Goal: Task Accomplishment & Management: Use online tool/utility

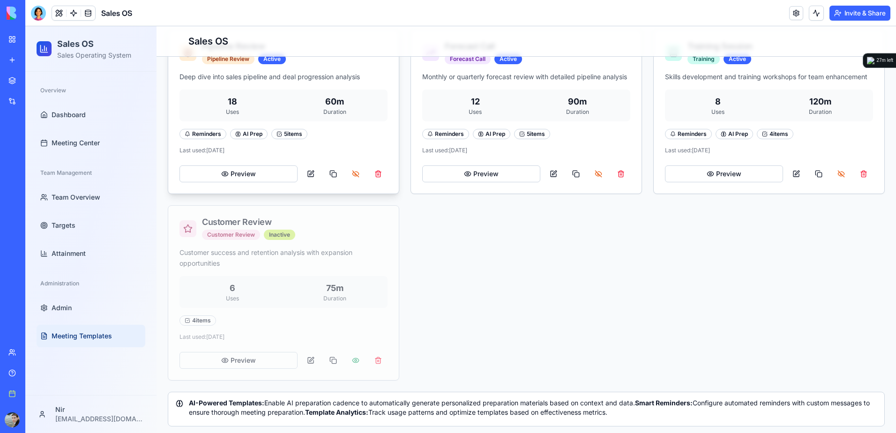
scroll to position [453, 0]
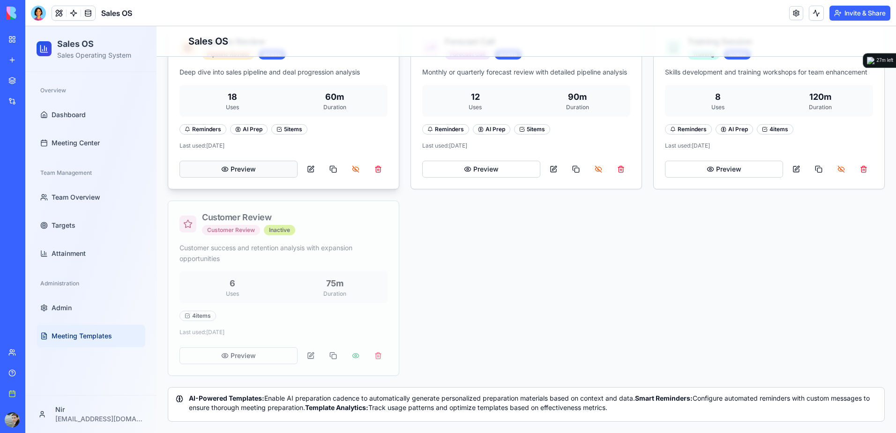
click at [231, 161] on button "Preview" at bounding box center [239, 169] width 118 height 17
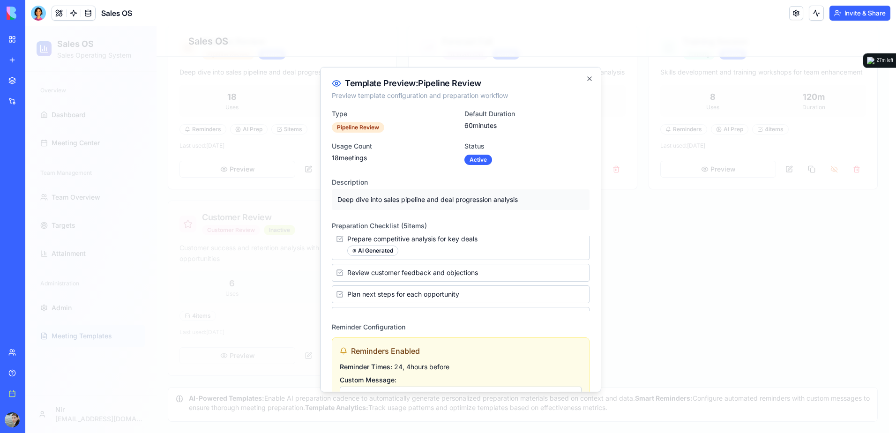
scroll to position [53, 0]
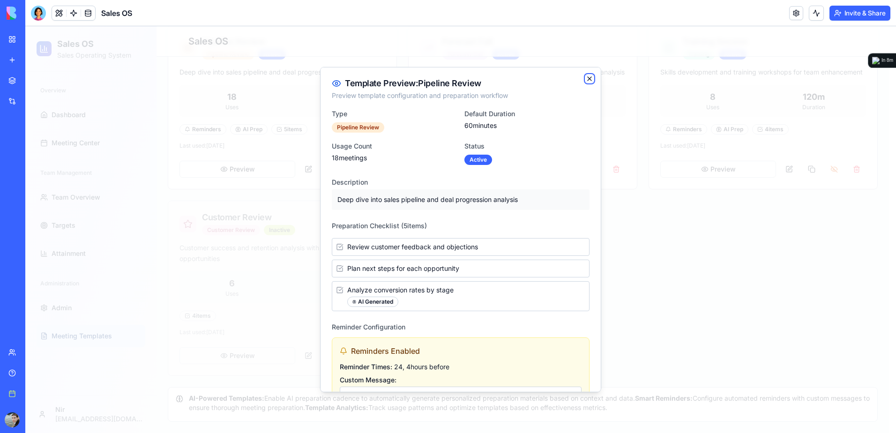
click at [586, 75] on icon "button" at bounding box center [590, 79] width 8 height 8
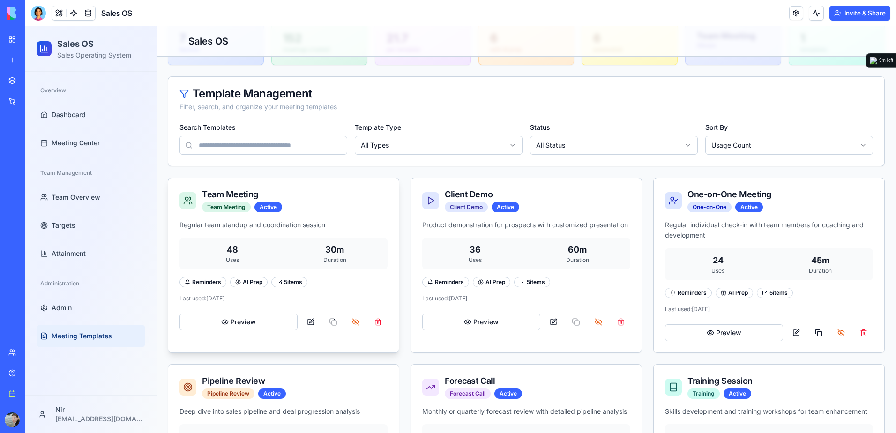
scroll to position [141, 0]
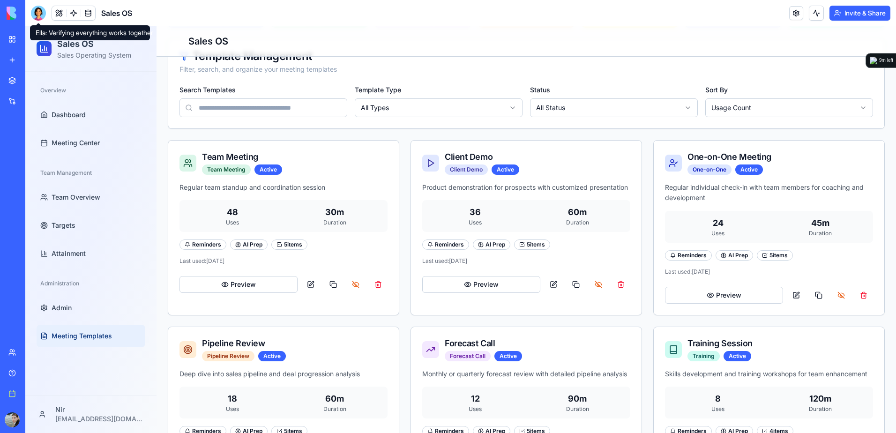
click at [37, 19] on div at bounding box center [38, 13] width 15 height 15
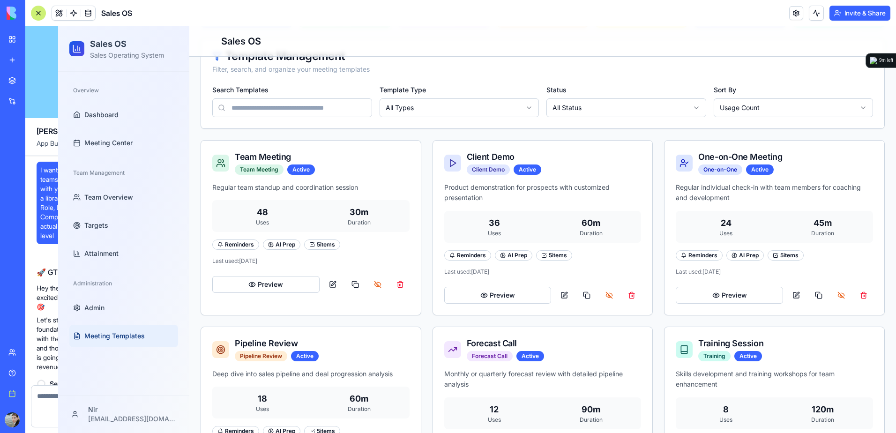
click at [38, 14] on div at bounding box center [38, 13] width 15 height 15
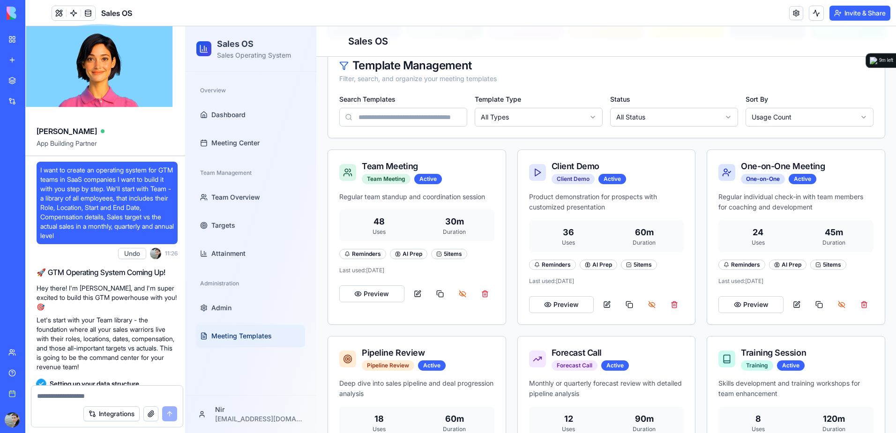
scroll to position [36296, 0]
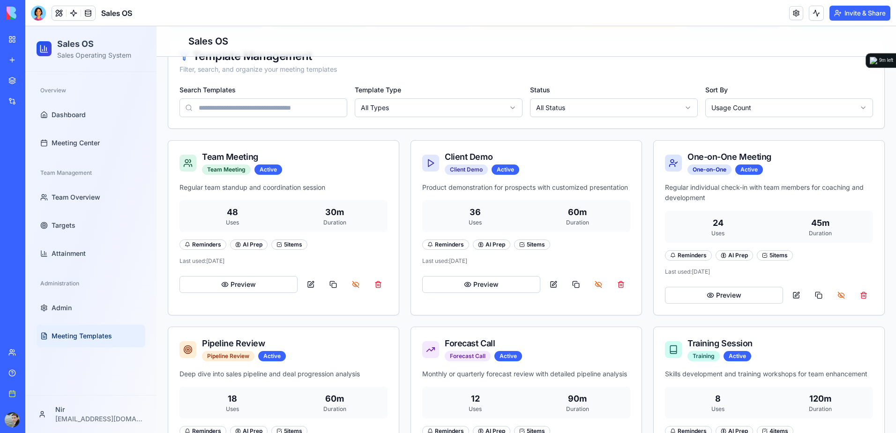
click at [38, 15] on div at bounding box center [38, 13] width 15 height 15
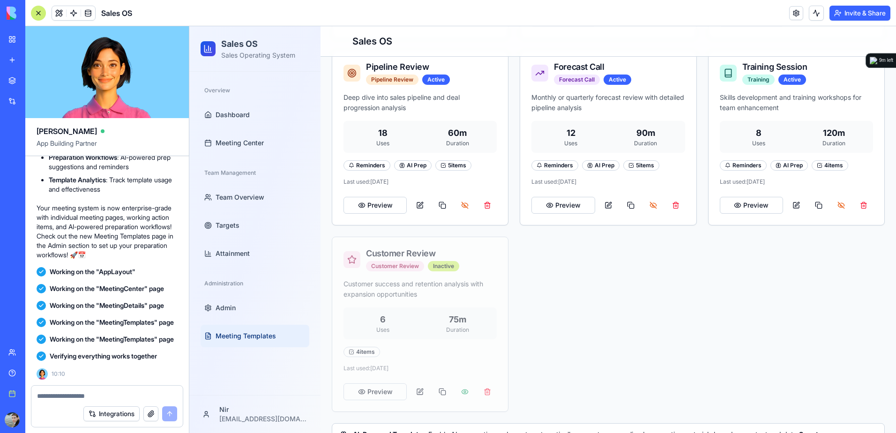
scroll to position [472, 0]
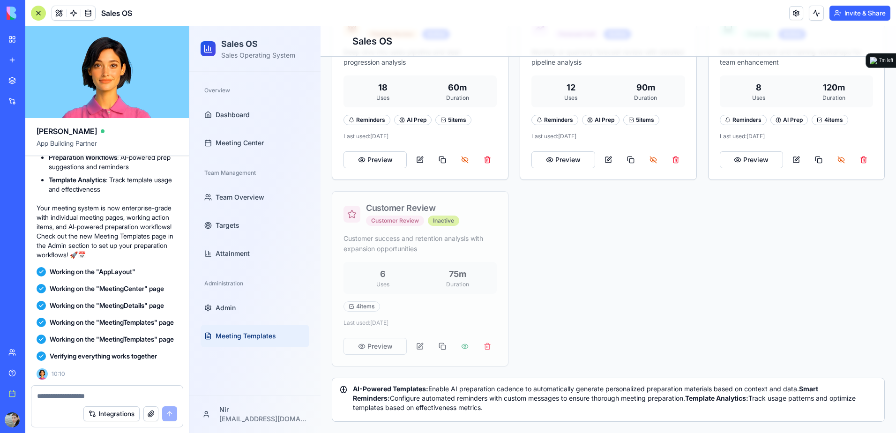
click at [120, 394] on textarea at bounding box center [107, 395] width 140 height 9
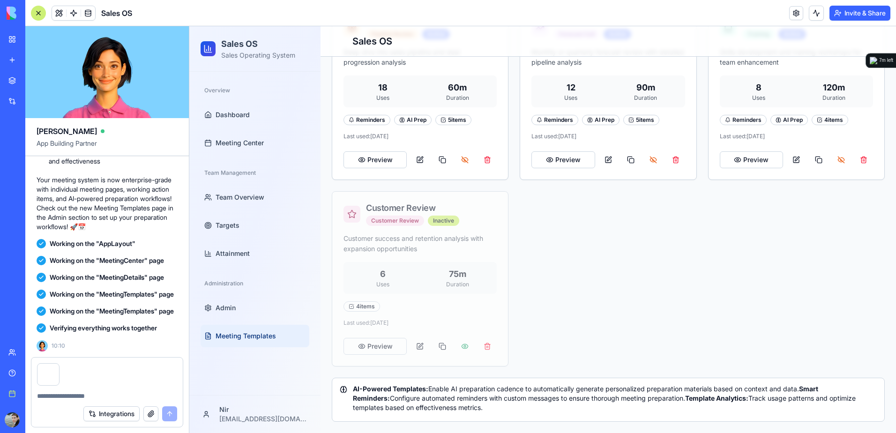
click at [97, 379] on div at bounding box center [106, 372] width 151 height 28
click at [93, 384] on div at bounding box center [106, 372] width 151 height 28
click at [95, 397] on textarea at bounding box center [107, 395] width 140 height 9
click at [112, 395] on textarea at bounding box center [107, 395] width 140 height 9
click at [141, 375] on div at bounding box center [106, 372] width 151 height 28
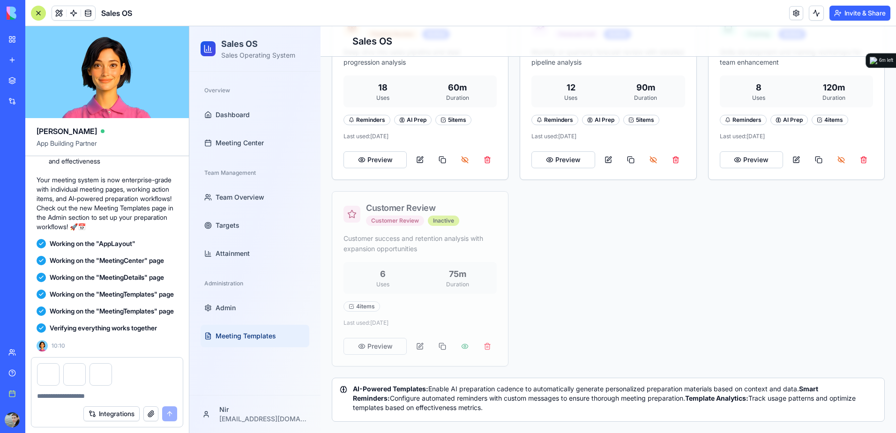
click at [137, 395] on textarea at bounding box center [107, 395] width 140 height 9
click at [115, 395] on textarea at bounding box center [107, 395] width 140 height 9
click at [93, 394] on textarea at bounding box center [107, 395] width 140 height 9
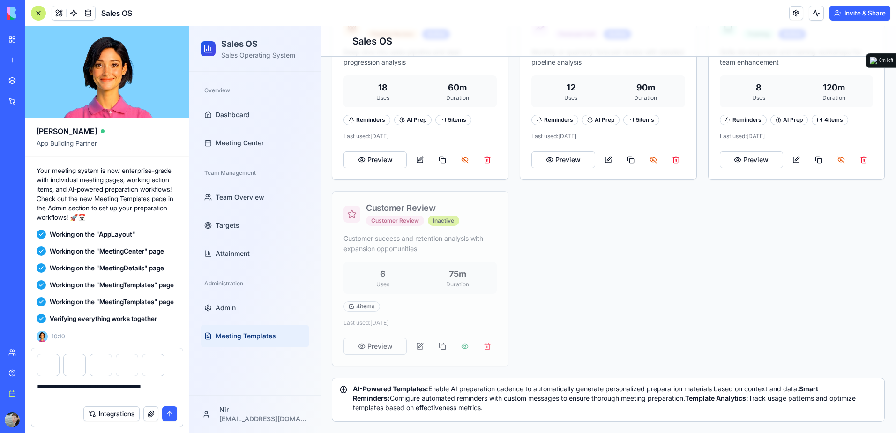
type textarea "**********"
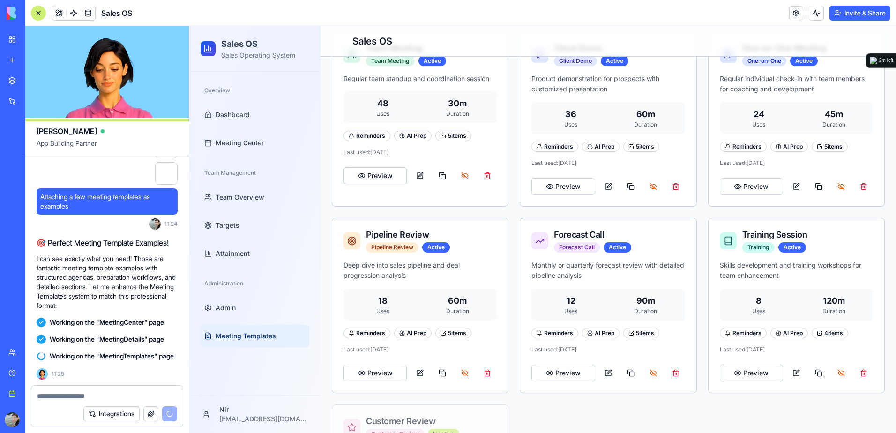
scroll to position [238, 0]
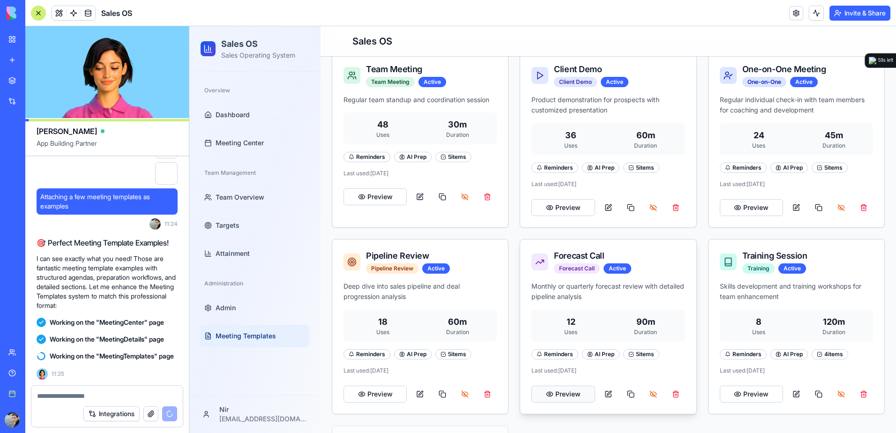
click at [561, 396] on button "Preview" at bounding box center [563, 394] width 63 height 17
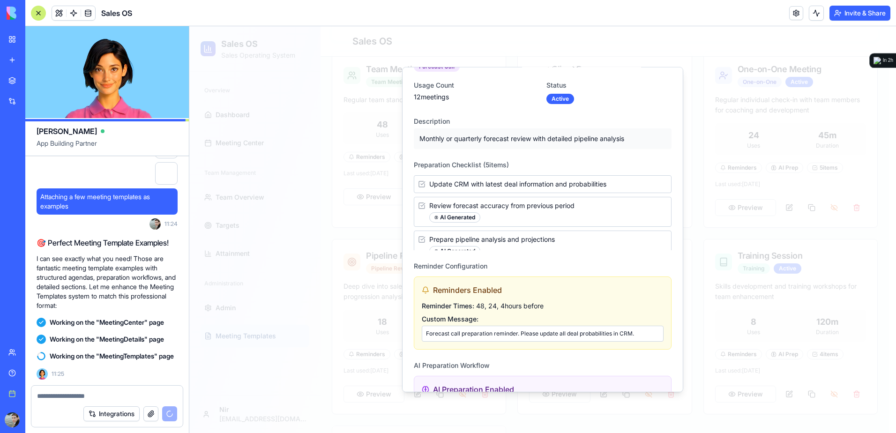
scroll to position [0, 0]
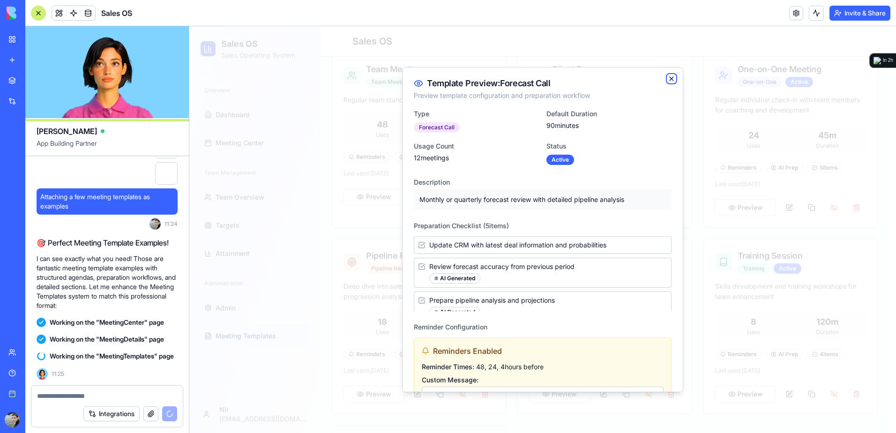
click at [668, 78] on icon "button" at bounding box center [672, 79] width 8 height 8
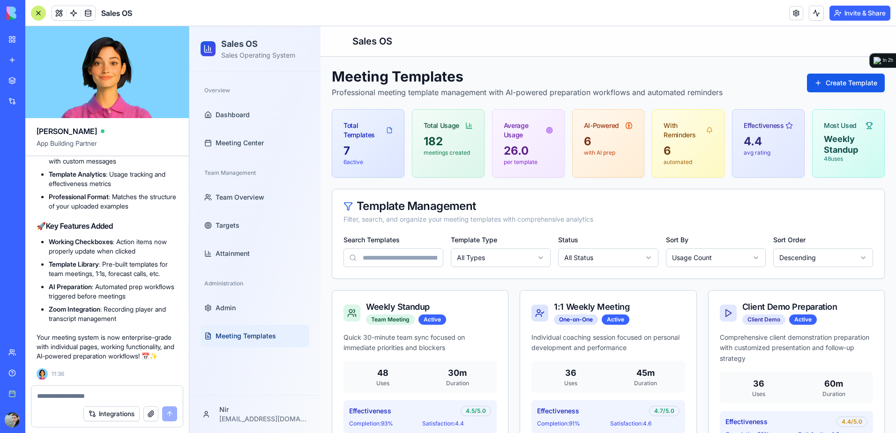
scroll to position [188, 0]
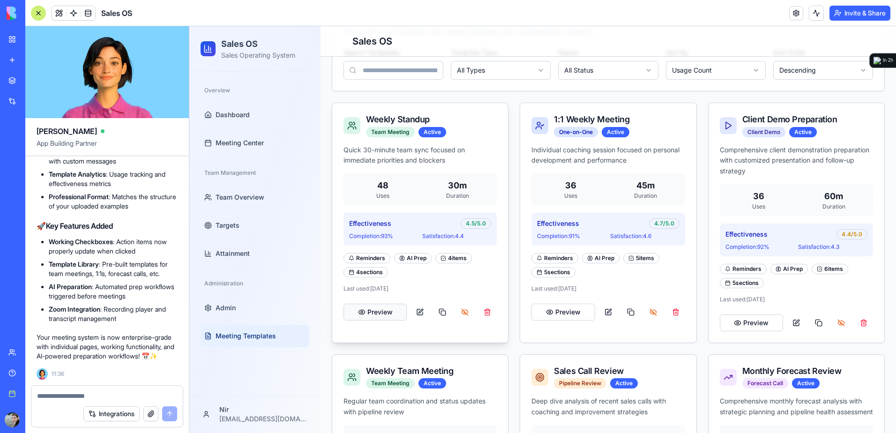
click at [375, 314] on button "Preview" at bounding box center [375, 312] width 63 height 17
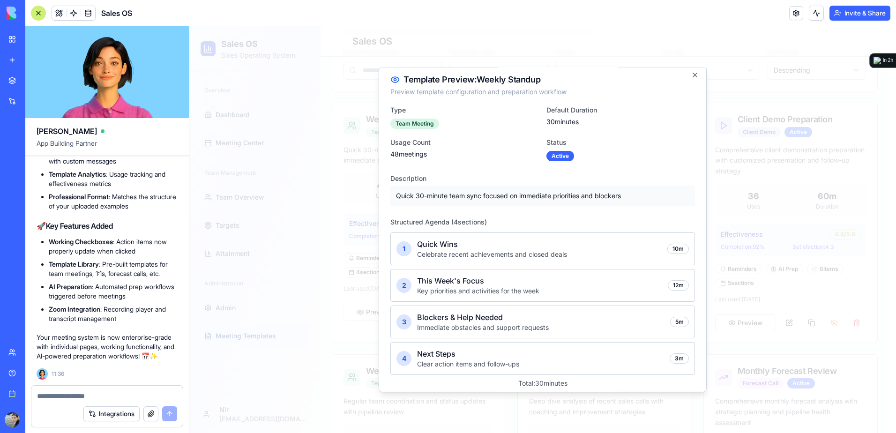
scroll to position [0, 0]
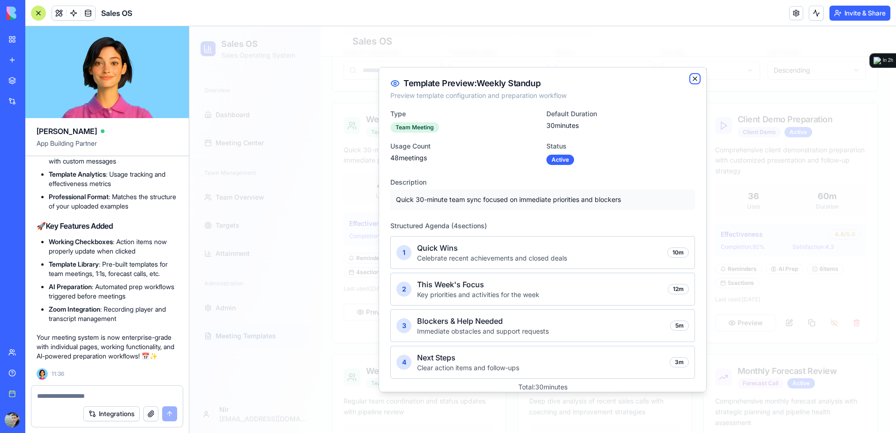
click at [691, 79] on icon "button" at bounding box center [695, 79] width 8 height 8
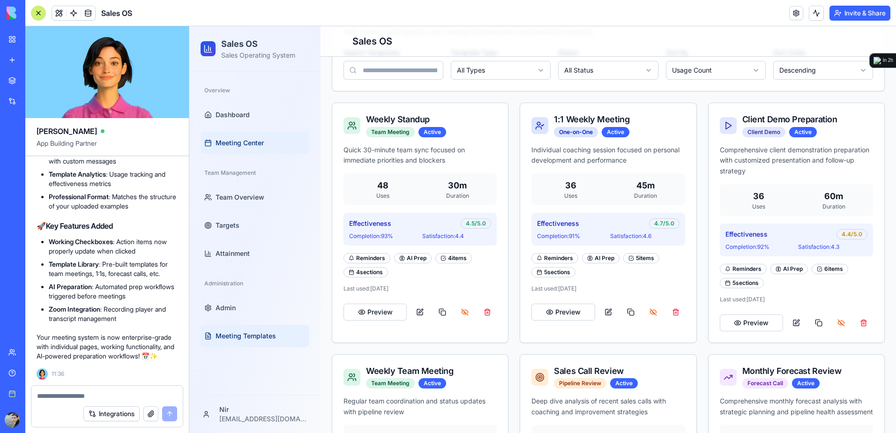
click at [254, 145] on span "Meeting Center" at bounding box center [240, 142] width 48 height 9
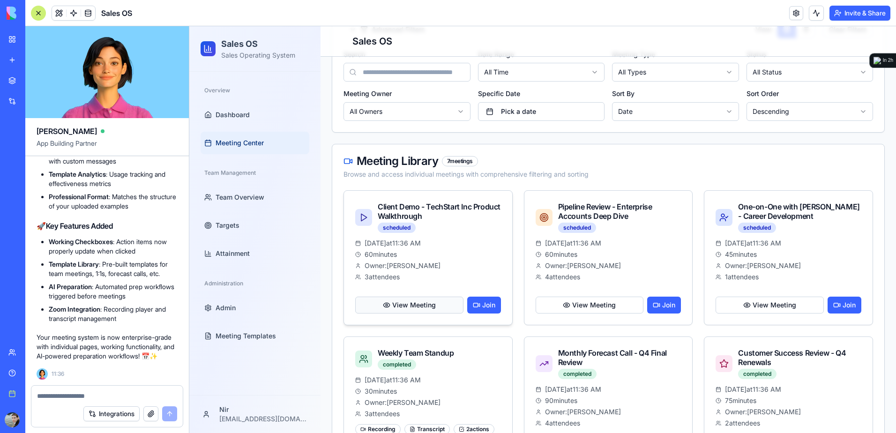
click at [416, 302] on button "View Meeting" at bounding box center [409, 305] width 108 height 17
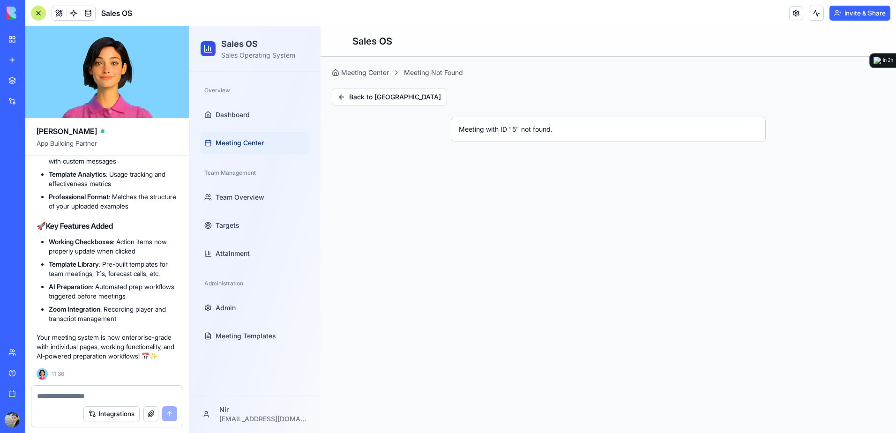
click at [241, 140] on span "Meeting Center" at bounding box center [240, 142] width 48 height 9
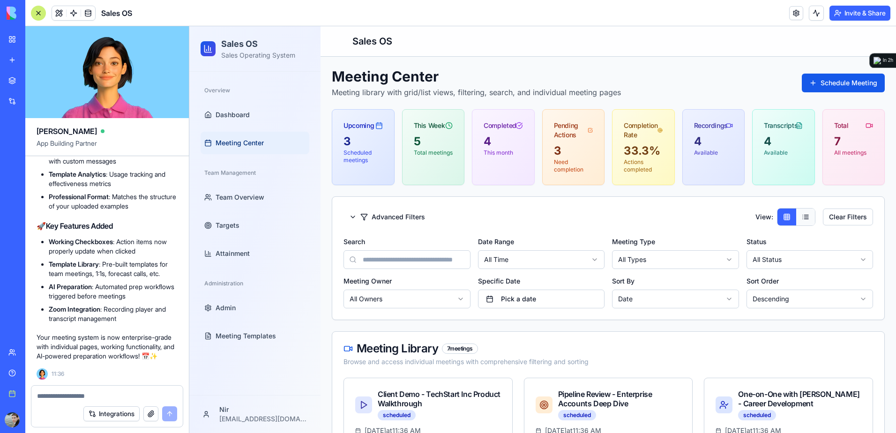
click at [801, 220] on button at bounding box center [805, 217] width 19 height 17
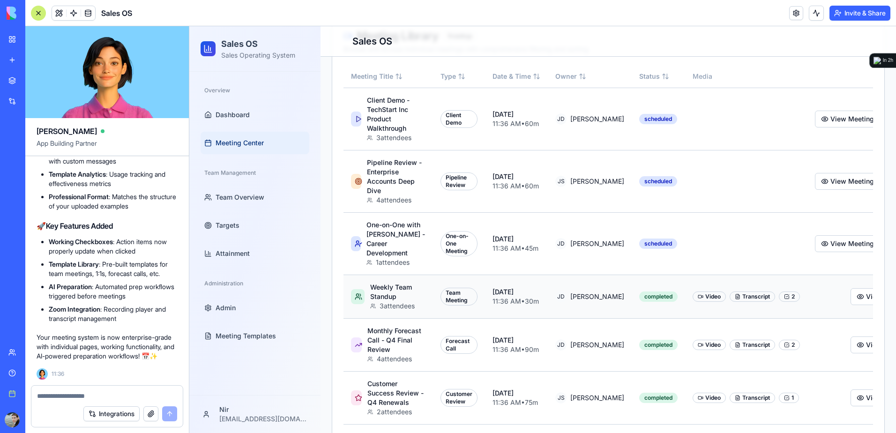
scroll to position [328, 0]
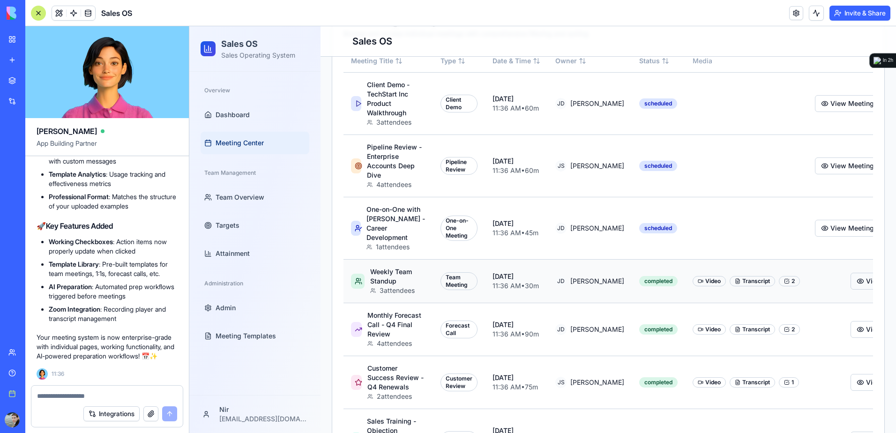
click at [851, 290] on button "View Meeting" at bounding box center [883, 281] width 65 height 17
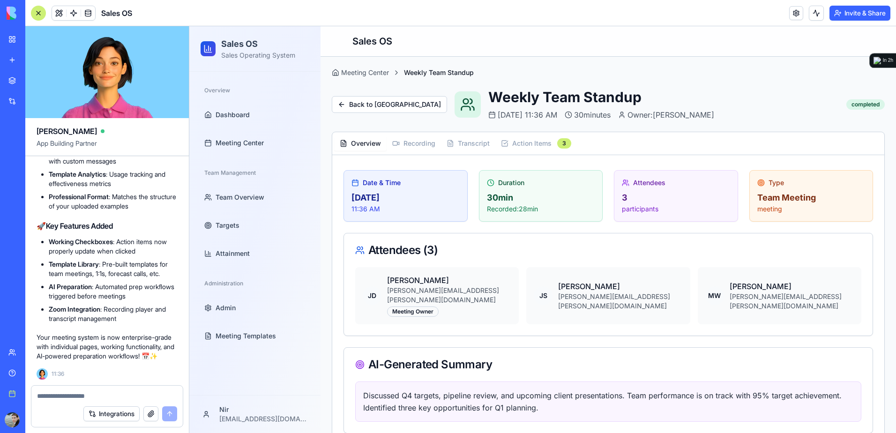
scroll to position [37224, 0]
click at [379, 76] on div "Meeting Center" at bounding box center [360, 72] width 57 height 9
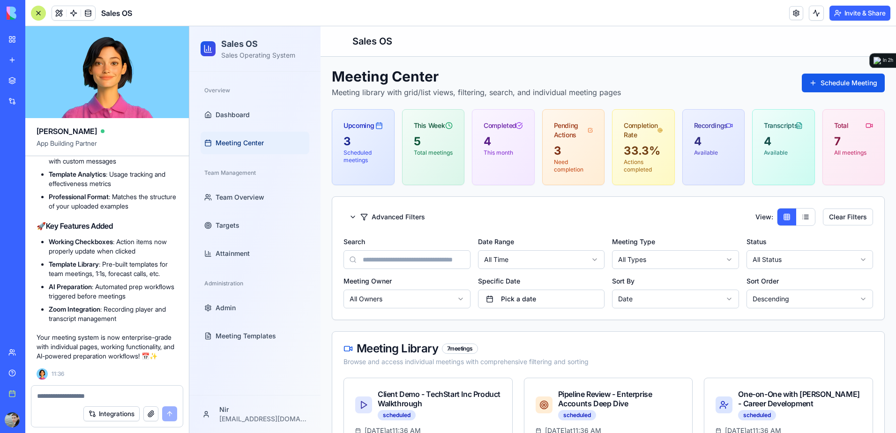
click at [108, 400] on textarea at bounding box center [107, 395] width 140 height 9
type textarea "*******"
click at [817, 87] on button "Schedule Meeting" at bounding box center [843, 83] width 83 height 19
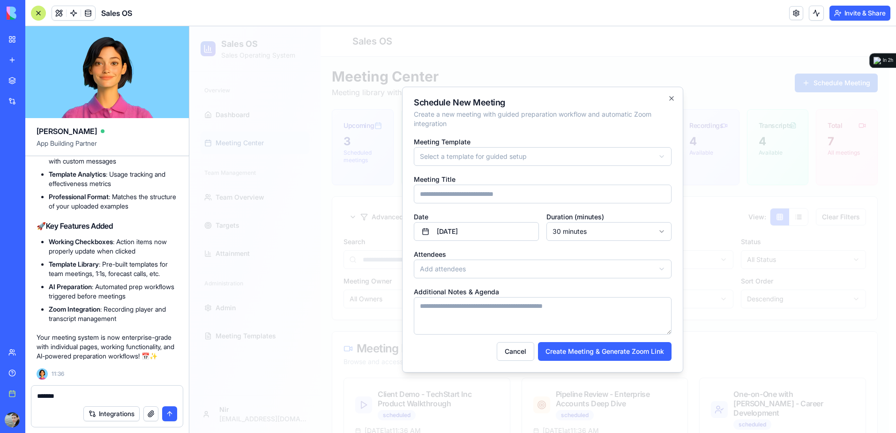
click at [592, 166] on div "**********" at bounding box center [543, 207] width 258 height 143
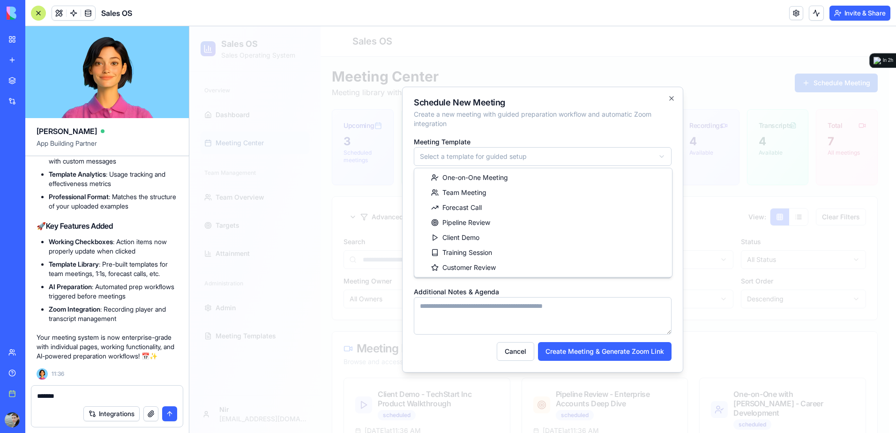
select select "**********"
type input "**********"
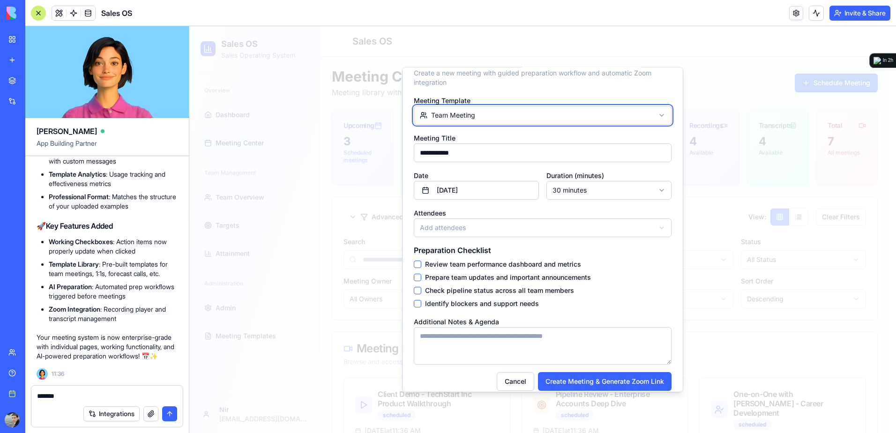
scroll to position [32, 0]
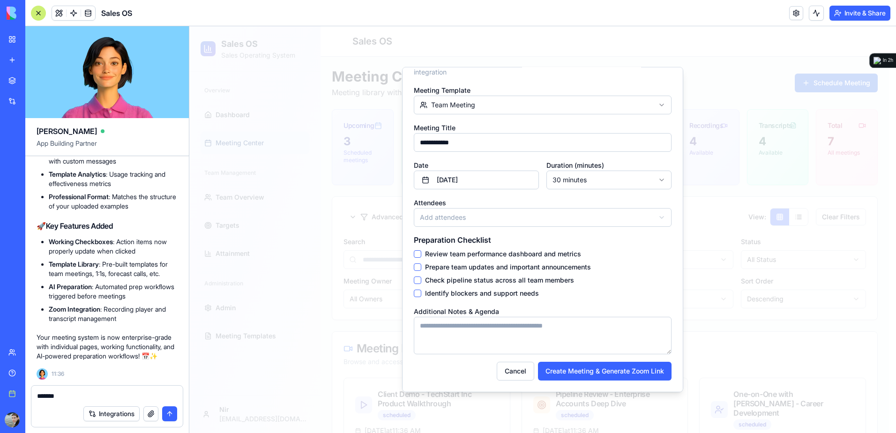
click at [598, 331] on textarea "Additional Notes & Agenda" at bounding box center [543, 336] width 258 height 38
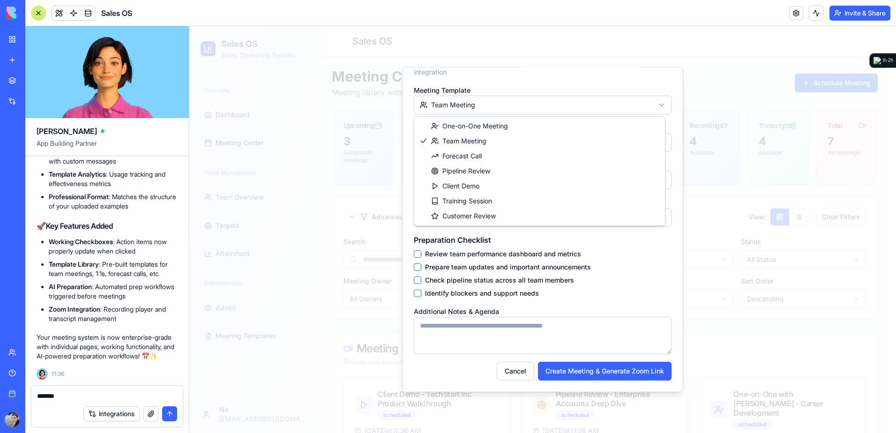
select select "**********"
select select "**"
type input "**********"
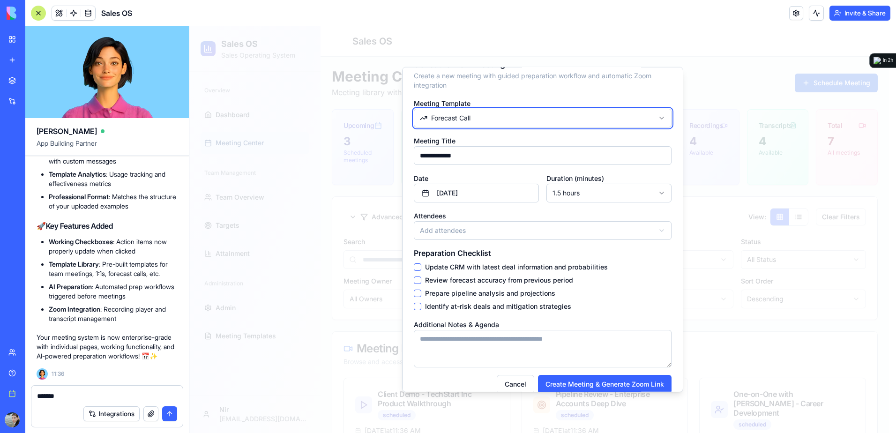
scroll to position [32, 0]
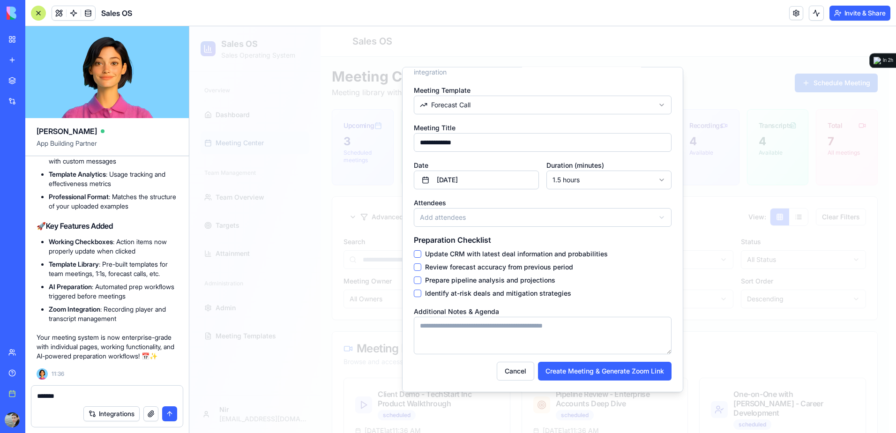
click at [698, 59] on div at bounding box center [542, 229] width 707 height 407
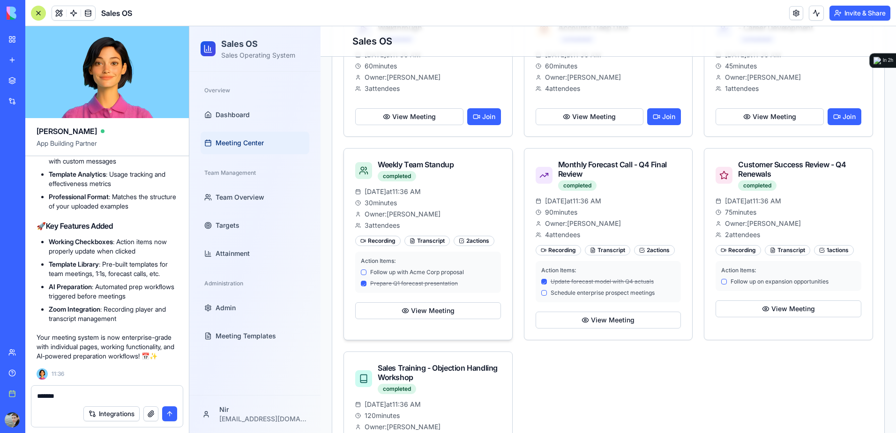
scroll to position [375, 0]
click at [420, 119] on button "View Meeting" at bounding box center [409, 117] width 108 height 17
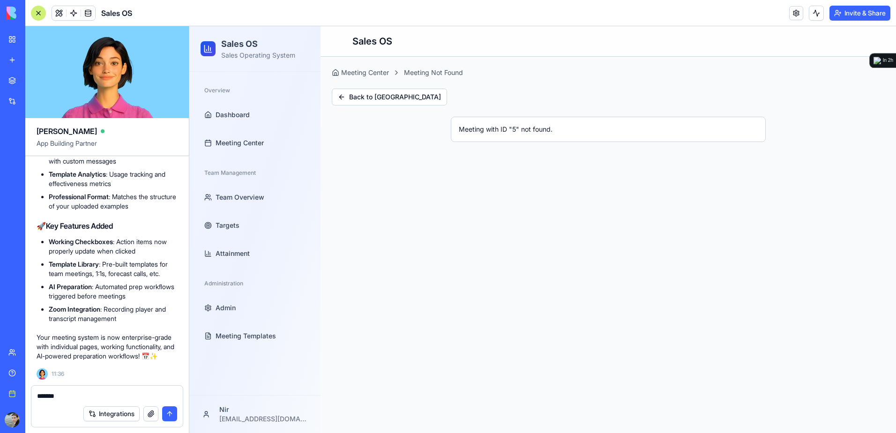
scroll to position [0, 0]
click at [358, 76] on div "Meeting Center" at bounding box center [360, 72] width 57 height 9
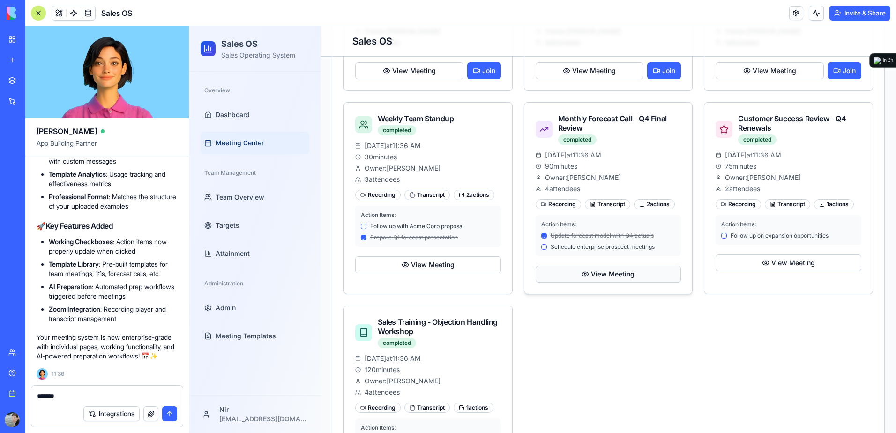
click at [574, 273] on button "View Meeting" at bounding box center [609, 274] width 146 height 17
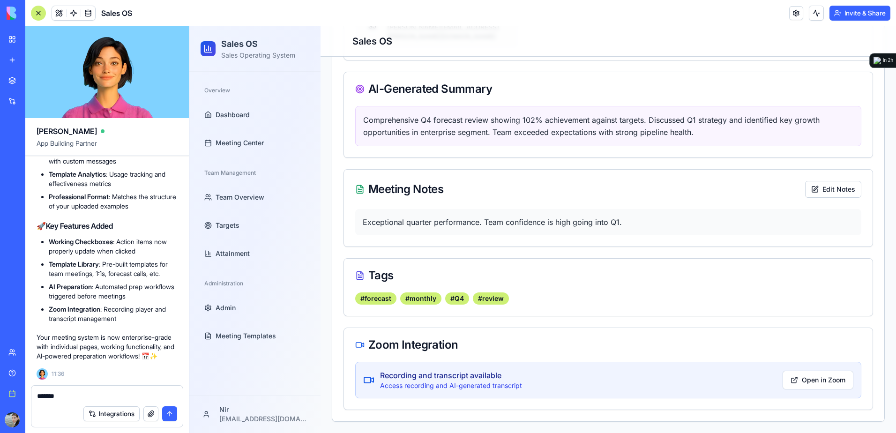
scroll to position [309, 0]
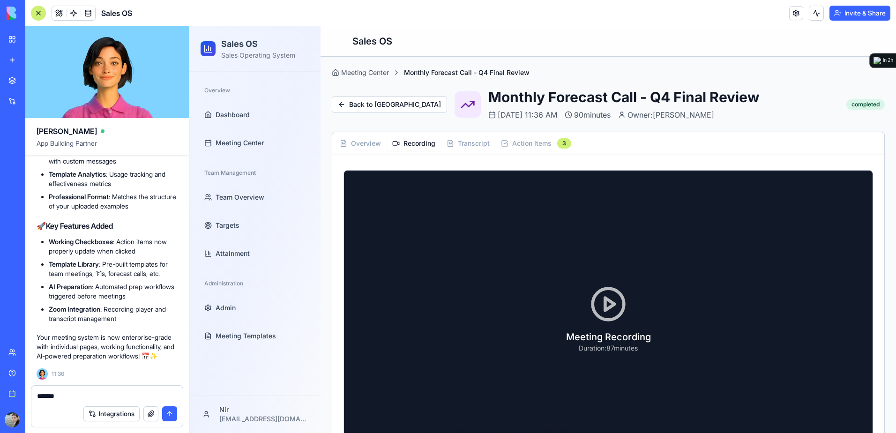
click at [413, 139] on button "Recording" at bounding box center [414, 143] width 54 height 15
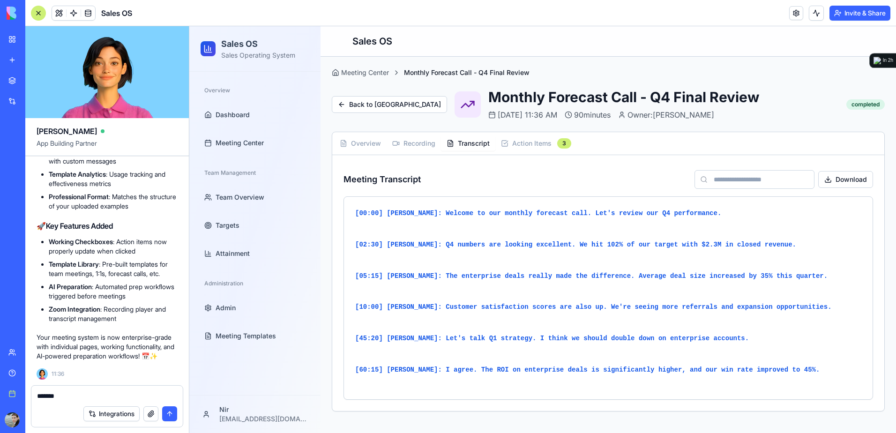
click at [480, 145] on button "Transcript" at bounding box center [468, 143] width 54 height 15
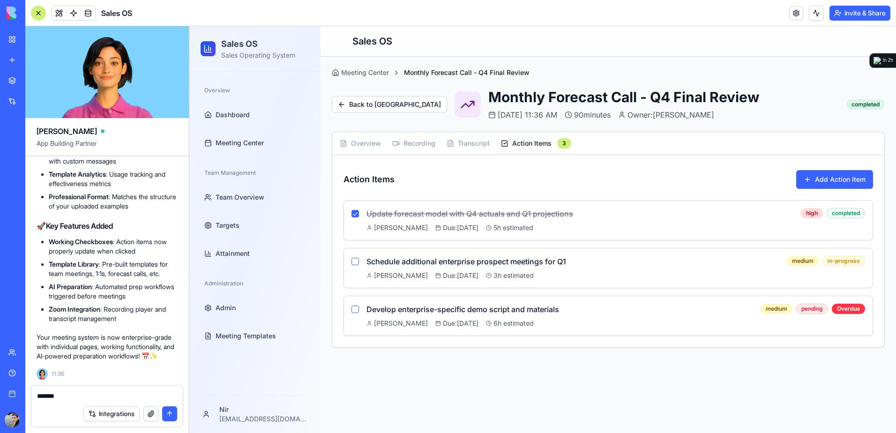
click at [519, 142] on button "Action Items 3" at bounding box center [536, 143] width 82 height 16
click at [364, 105] on button "Back to Meeting Center" at bounding box center [389, 104] width 115 height 17
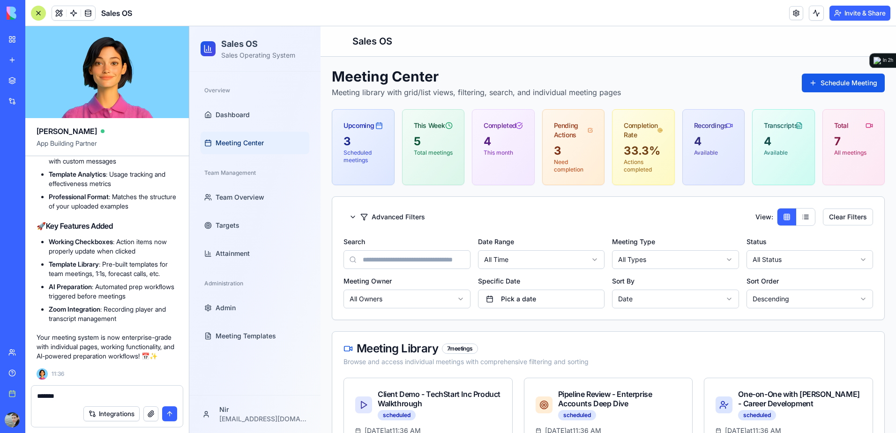
click at [74, 396] on textarea "*******" at bounding box center [107, 395] width 140 height 9
drag, startPoint x: 50, startPoint y: 400, endPoint x: 0, endPoint y: 398, distance: 50.2
click at [0, 398] on html "BETA My Workspace New app Marketplace Integrations Recent Sales OS New App FitT…" at bounding box center [448, 216] width 896 height 433
click at [40, 10] on div at bounding box center [38, 13] width 15 height 15
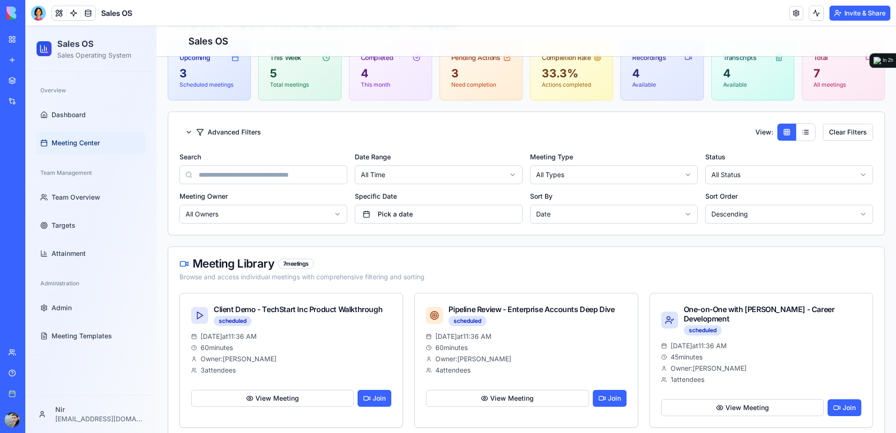
scroll to position [47, 0]
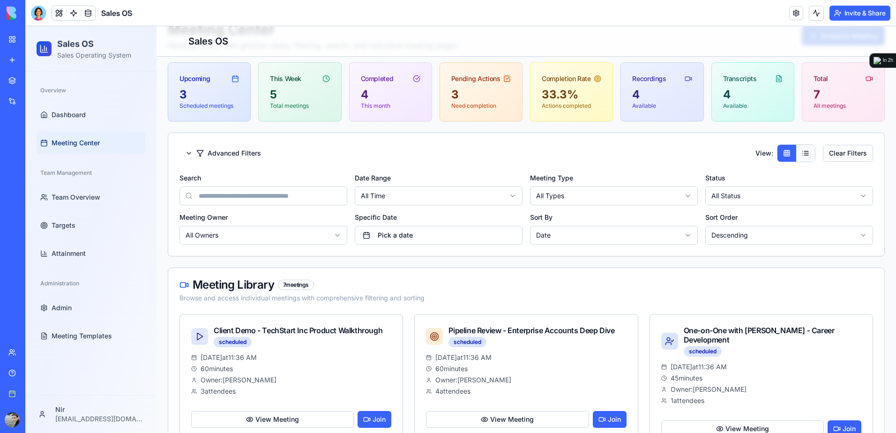
click at [796, 154] on button at bounding box center [805, 153] width 19 height 17
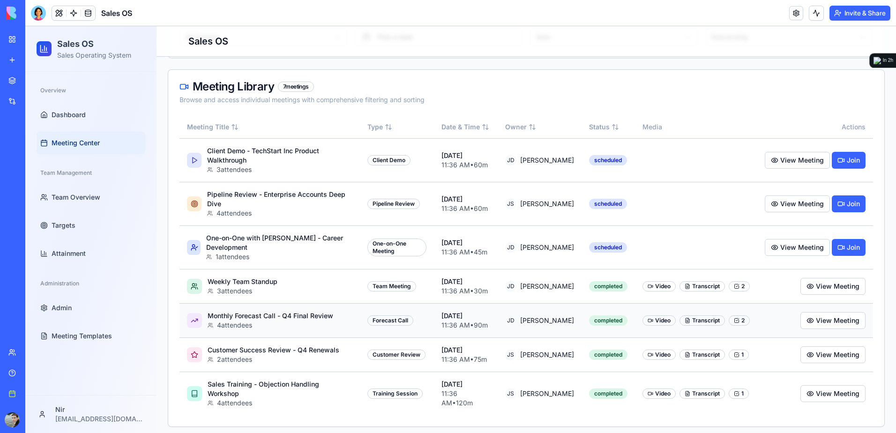
scroll to position [250, 0]
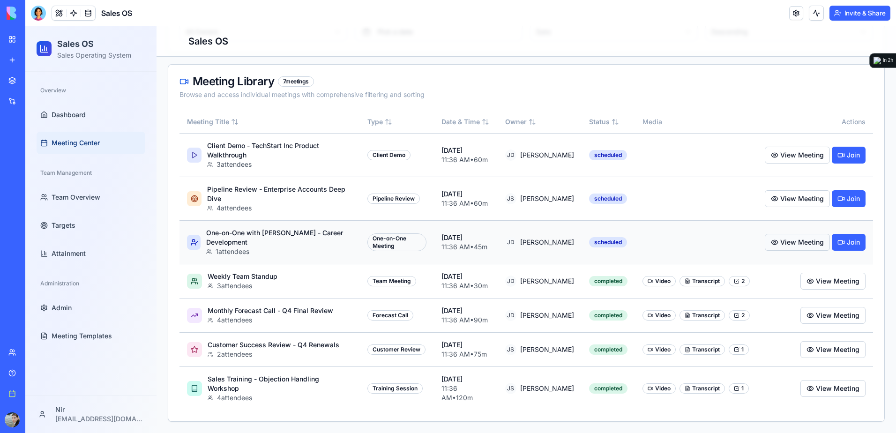
click at [765, 245] on button "View Meeting" at bounding box center [797, 242] width 65 height 17
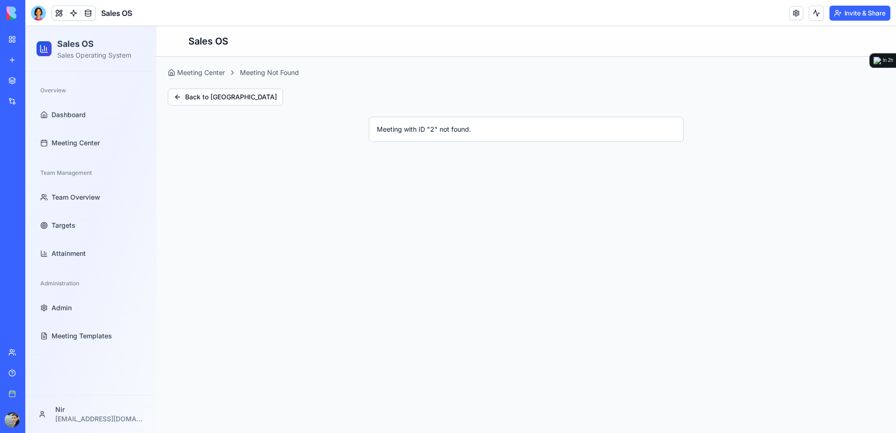
scroll to position [0, 0]
click at [195, 100] on button "Back to Meeting Center" at bounding box center [225, 97] width 115 height 17
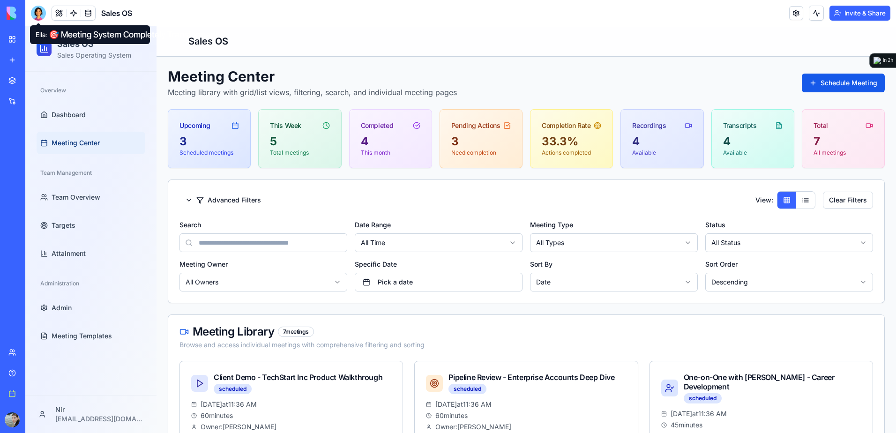
click at [39, 17] on div at bounding box center [38, 13] width 15 height 15
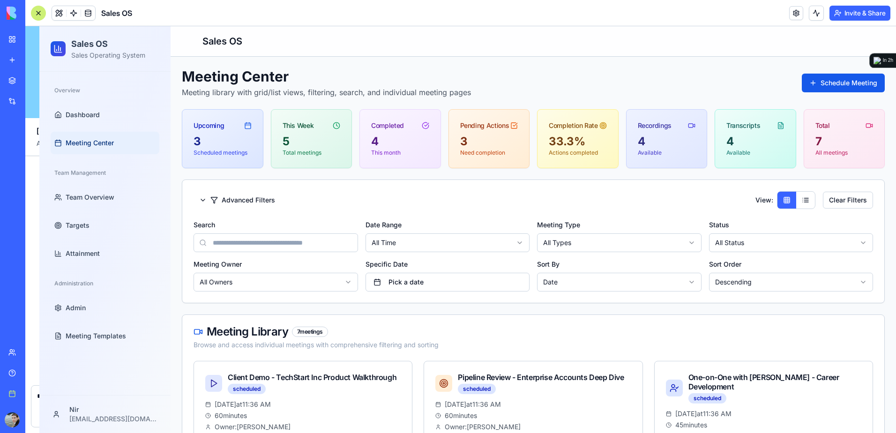
scroll to position [37271, 0]
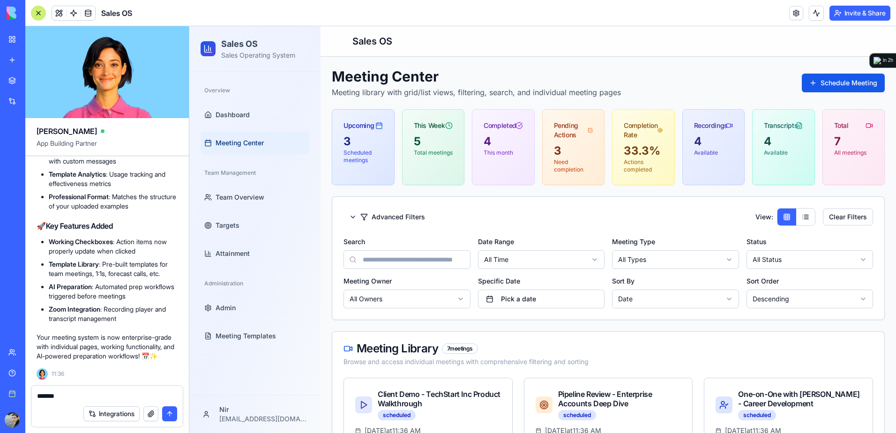
click at [108, 398] on textarea "*******" at bounding box center [107, 395] width 140 height 9
drag, startPoint x: 102, startPoint y: 397, endPoint x: 35, endPoint y: 390, distance: 67.3
click at [35, 390] on div "*******" at bounding box center [106, 393] width 151 height 15
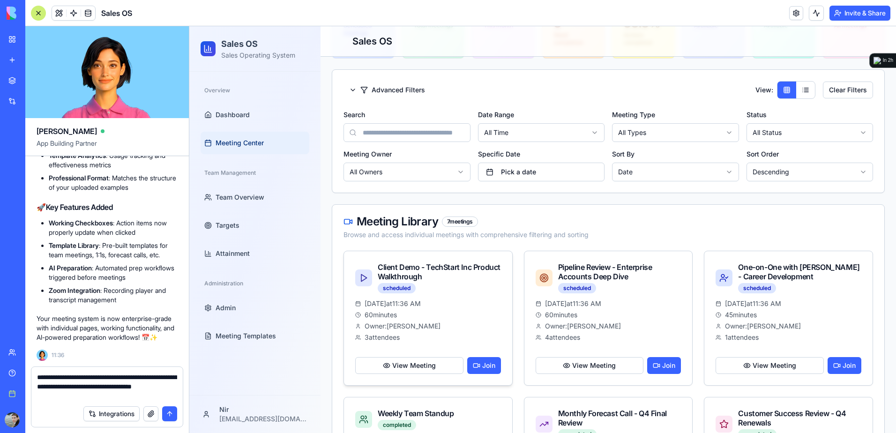
scroll to position [188, 0]
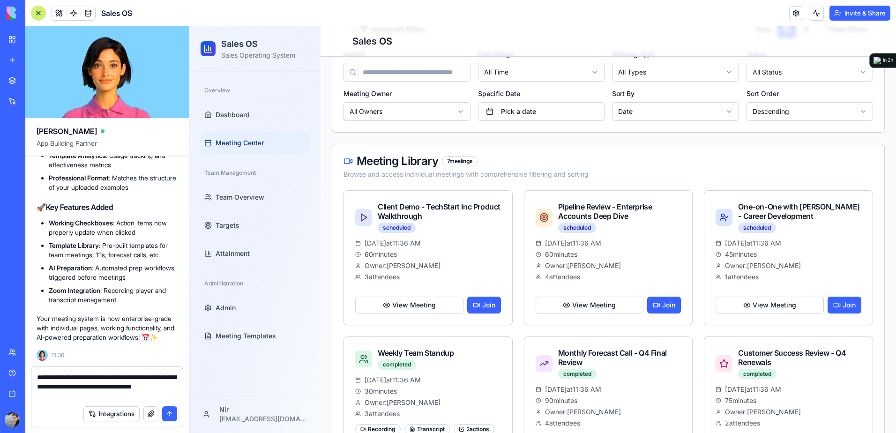
drag, startPoint x: 92, startPoint y: 396, endPoint x: 76, endPoint y: 395, distance: 16.0
click at [76, 395] on textarea "**********" at bounding box center [107, 387] width 140 height 28
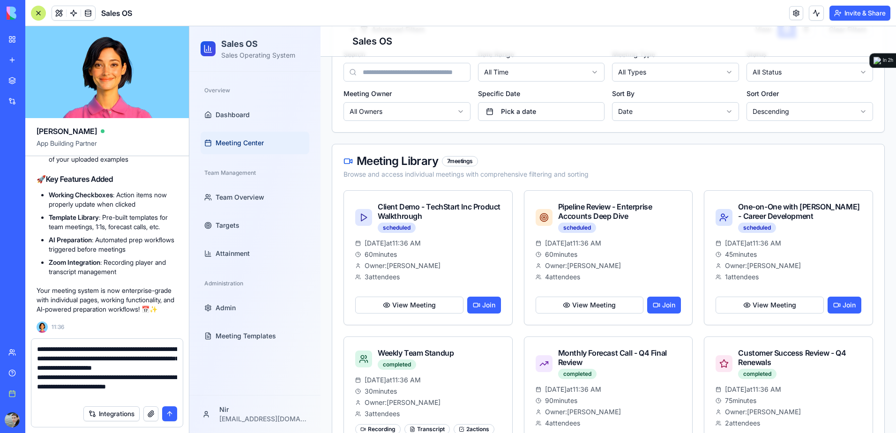
scroll to position [8, 0]
type textarea "**********"
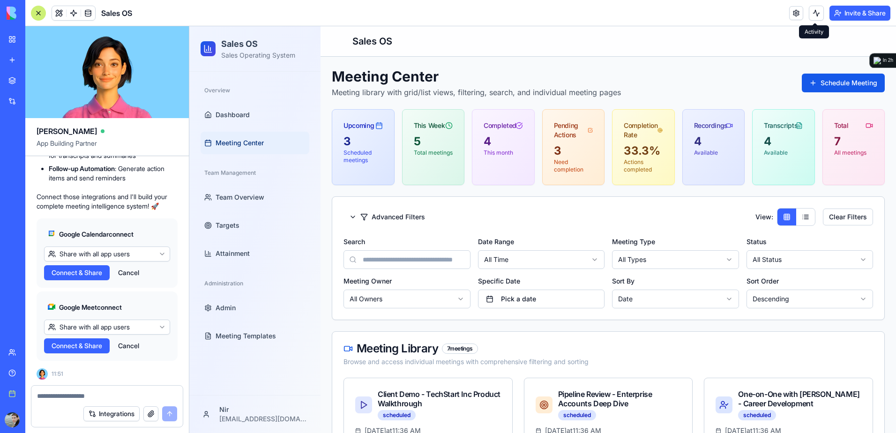
scroll to position [38193, 0]
click at [117, 396] on textarea at bounding box center [107, 395] width 140 height 9
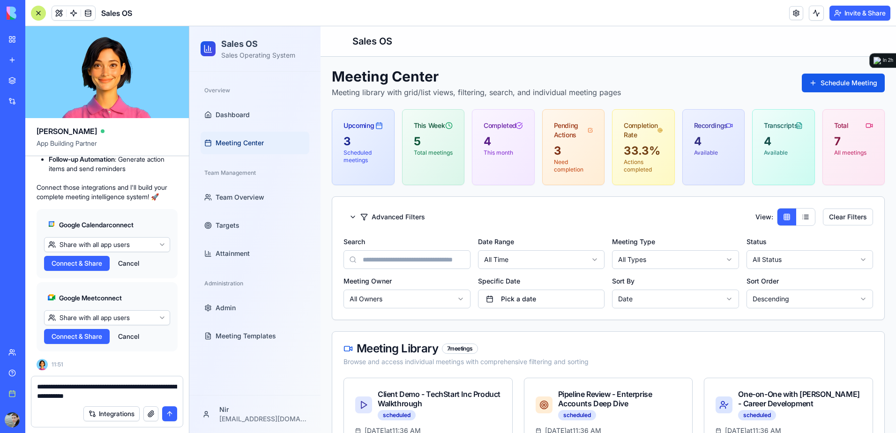
type textarea "**********"
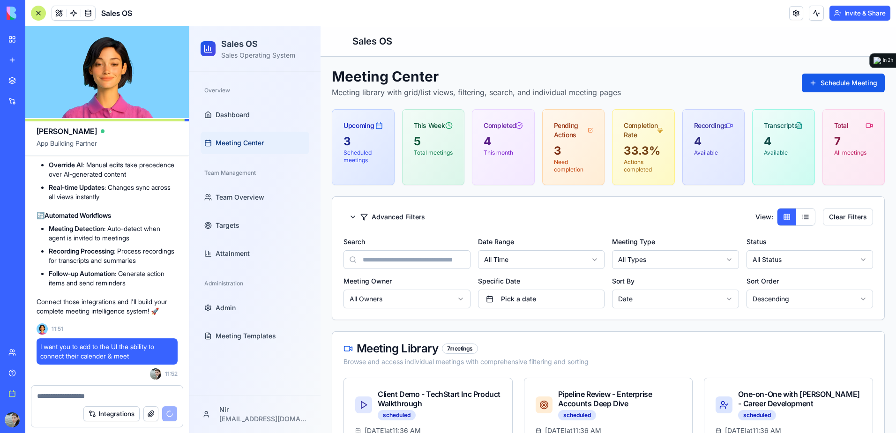
scroll to position [38238, 0]
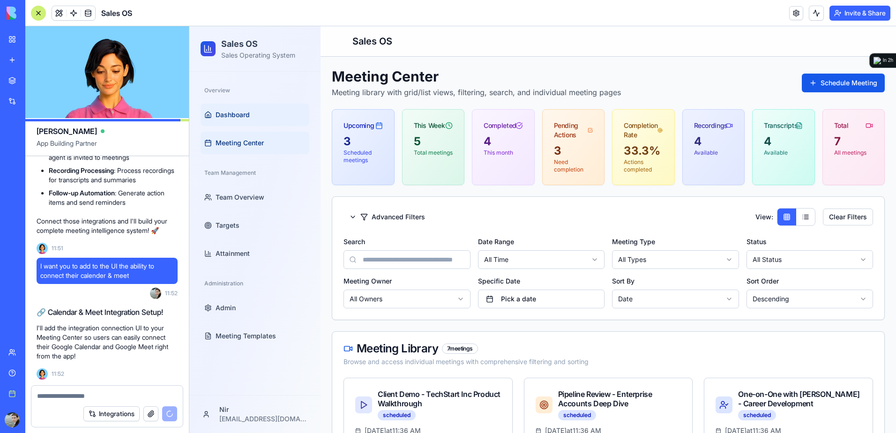
click at [238, 108] on link "Dashboard" at bounding box center [255, 115] width 109 height 23
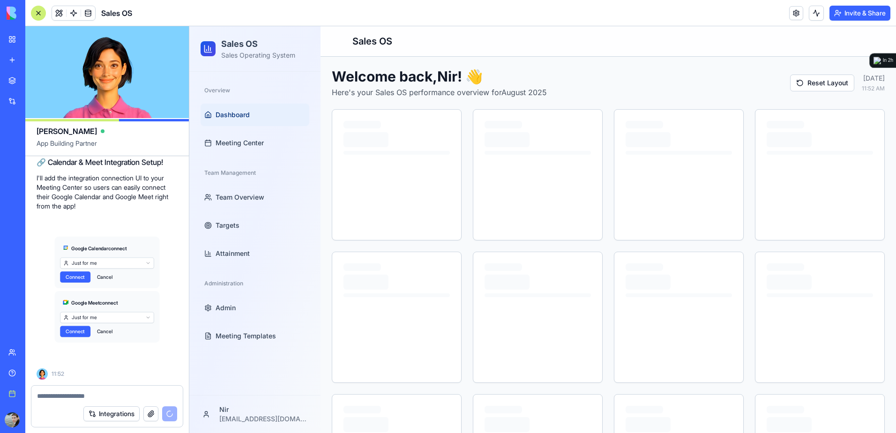
scroll to position [38469, 0]
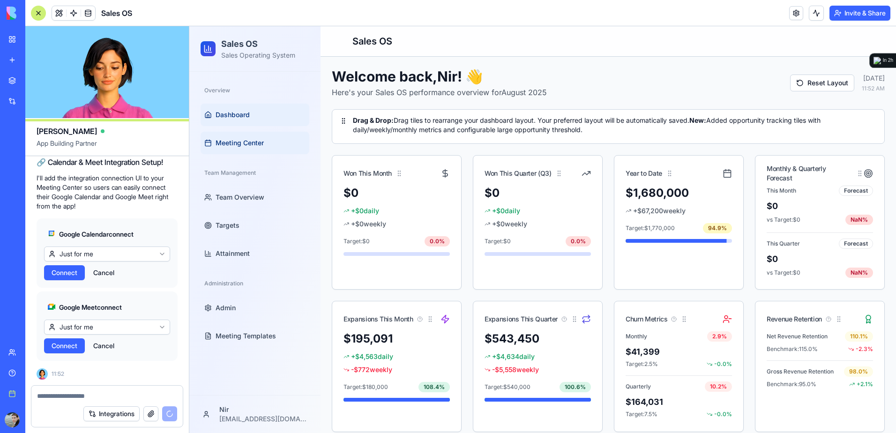
click at [234, 141] on span "Meeting Center" at bounding box center [240, 142] width 48 height 9
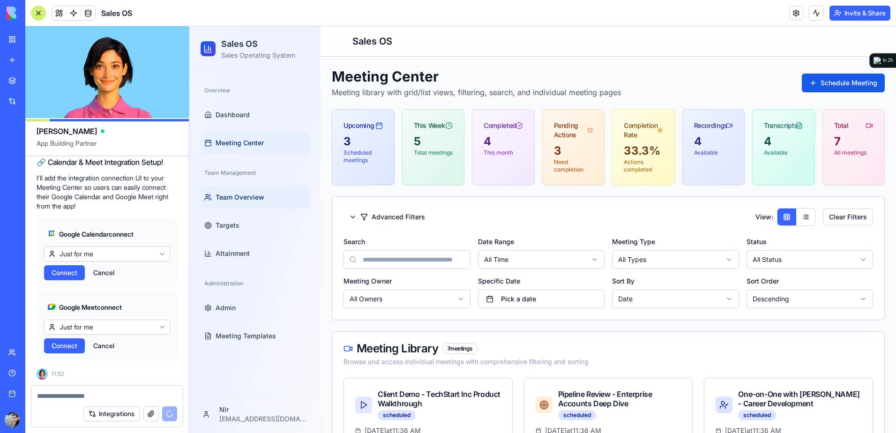
click at [228, 193] on span "Team Overview" at bounding box center [240, 197] width 49 height 9
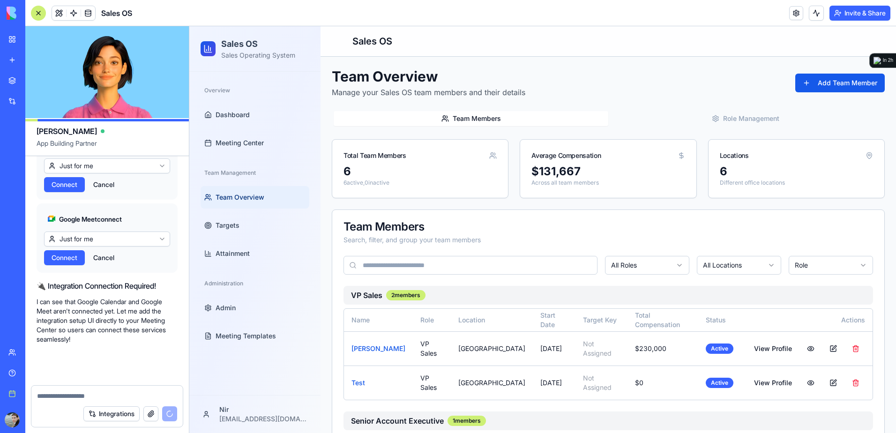
scroll to position [38557, 0]
click at [249, 203] on link "Team Overview" at bounding box center [255, 197] width 109 height 23
click at [250, 195] on span "Team Overview" at bounding box center [240, 197] width 49 height 9
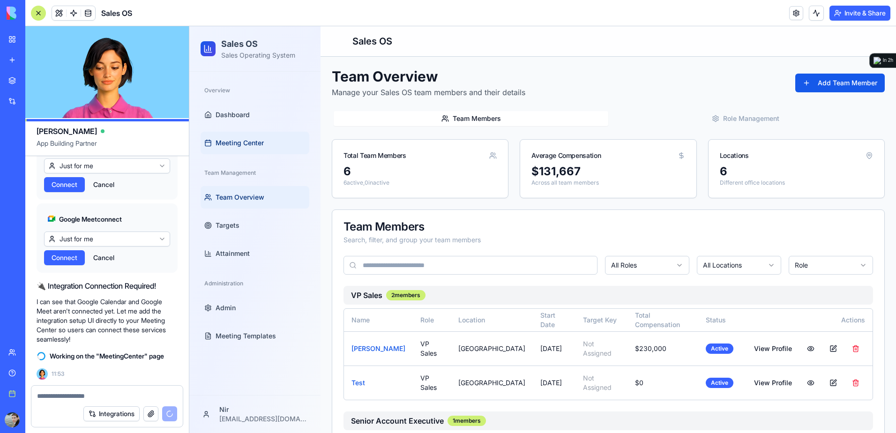
click at [237, 141] on span "Meeting Center" at bounding box center [240, 142] width 48 height 9
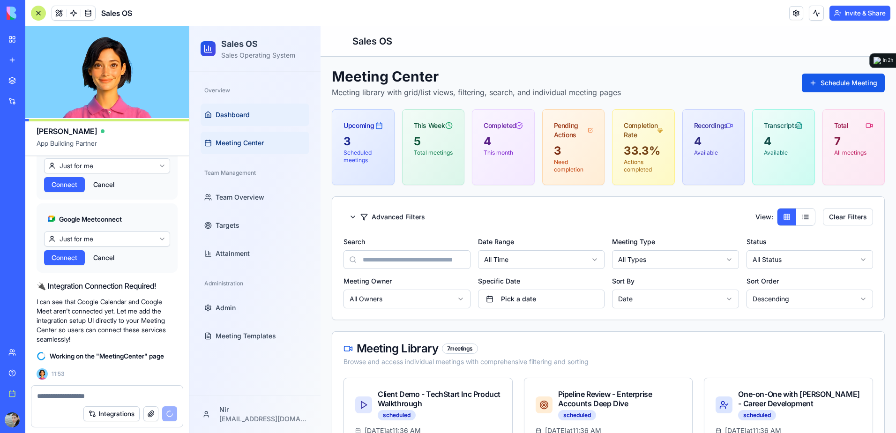
click at [239, 120] on link "Dashboard" at bounding box center [255, 115] width 109 height 23
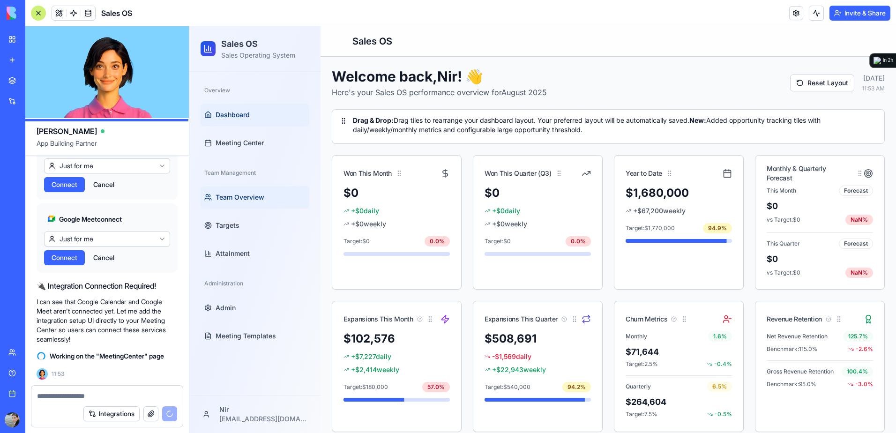
click at [234, 201] on span "Team Overview" at bounding box center [240, 197] width 49 height 9
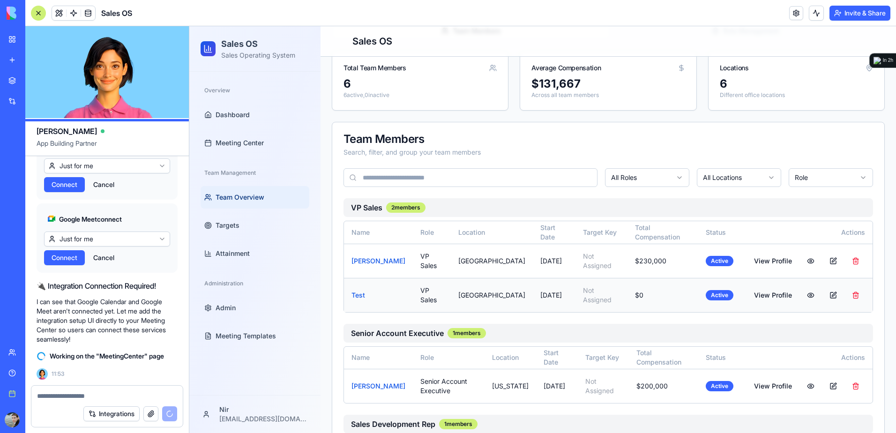
scroll to position [94, 0]
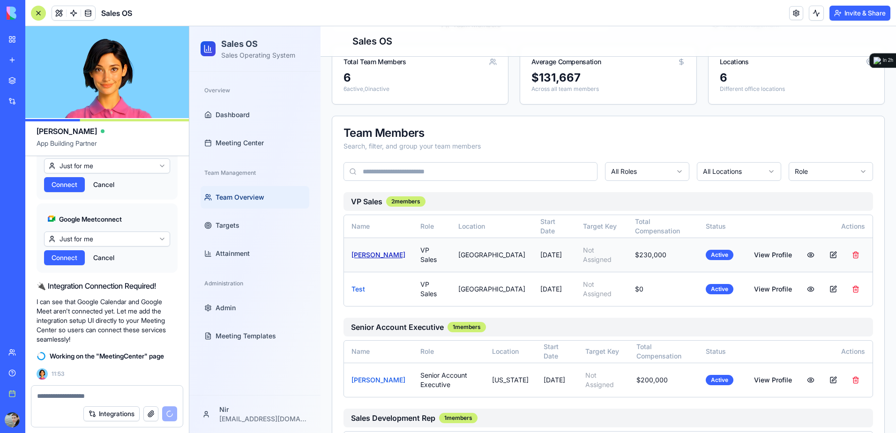
click at [366, 256] on link "[PERSON_NAME]" at bounding box center [379, 255] width 54 height 8
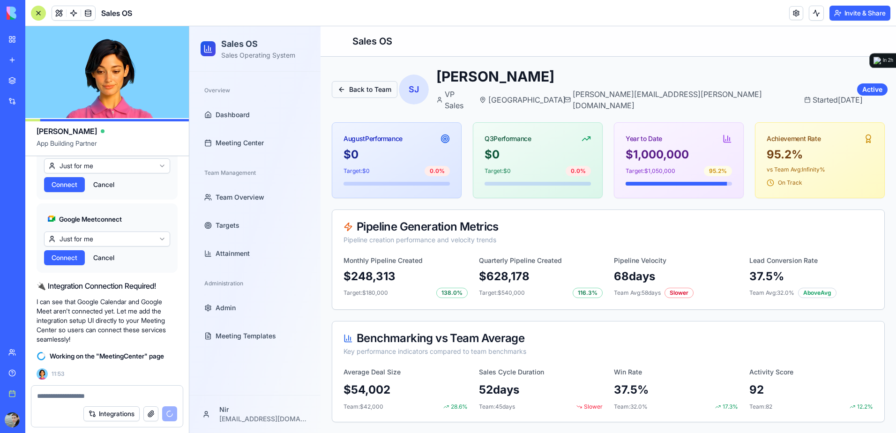
click at [360, 81] on button "Back to Team" at bounding box center [365, 89] width 66 height 17
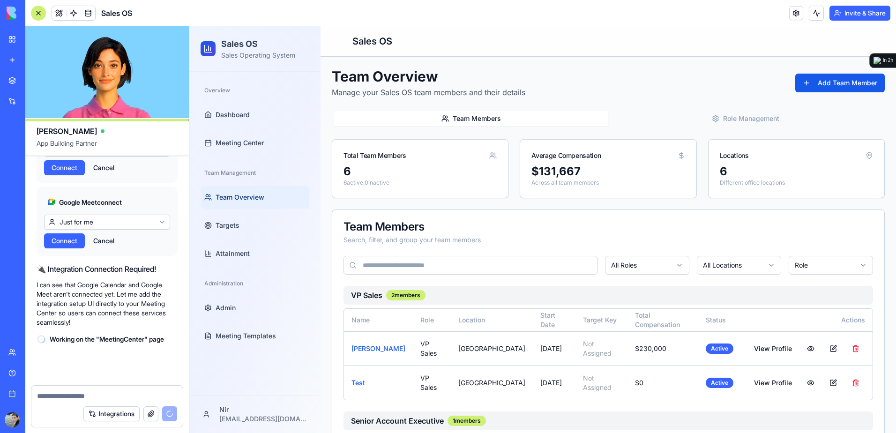
scroll to position [38574, 0]
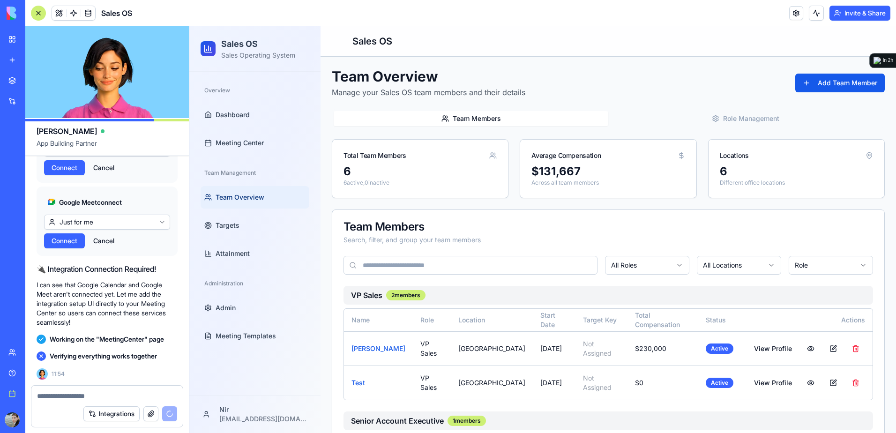
click at [235, 368] on div "Overview Dashboard Meeting Center Team Management Team Overview Targets Attainm…" at bounding box center [254, 233] width 131 height 323
click at [128, 202] on body "BETA My Workspace New app Marketplace Integrations Recent Sales OS New App FitT…" at bounding box center [448, 216] width 896 height 433
click at [123, 196] on html "BETA My Workspace New app Marketplace Integrations Recent Sales OS New App FitT…" at bounding box center [448, 216] width 896 height 433
click at [73, 173] on span "Connect" at bounding box center [65, 167] width 26 height 9
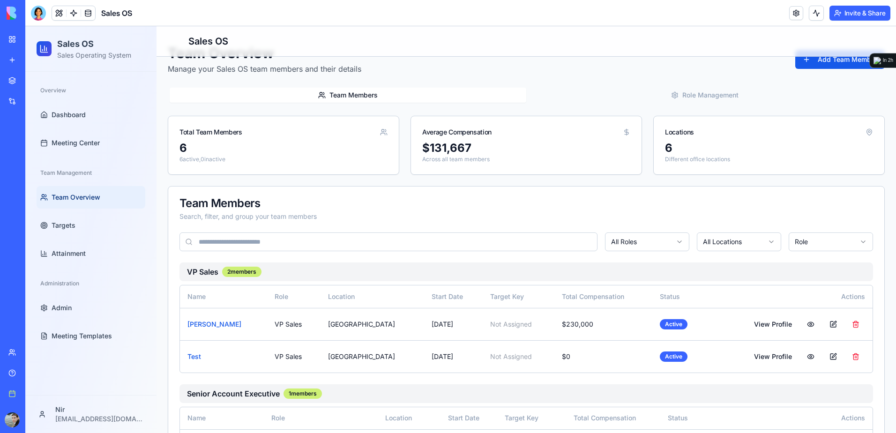
scroll to position [47, 0]
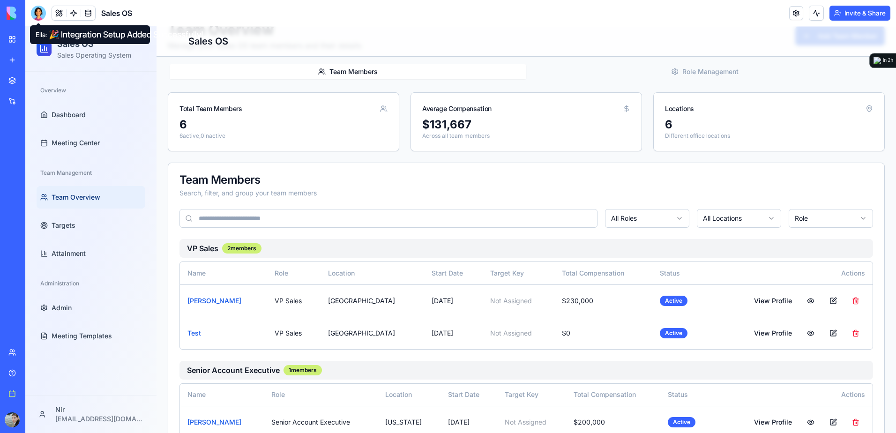
click at [38, 15] on div at bounding box center [38, 13] width 15 height 15
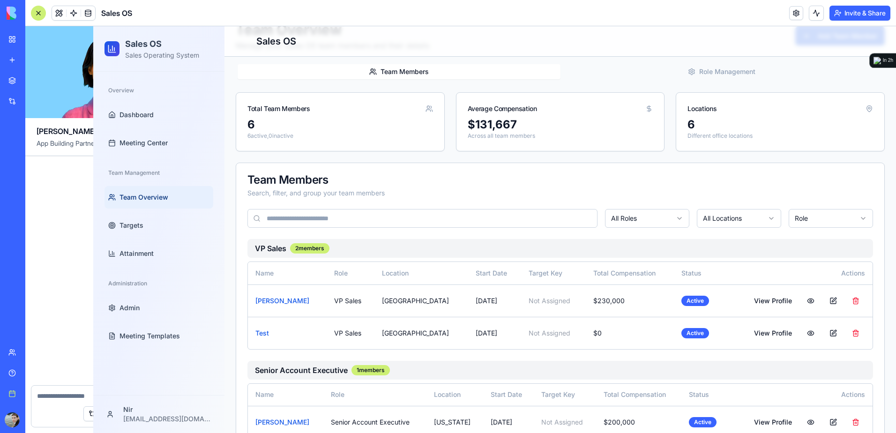
scroll to position [39103, 0]
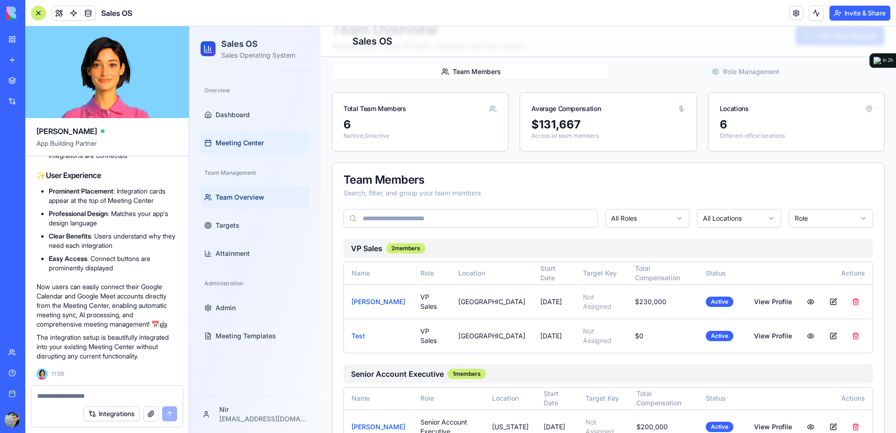
click at [238, 148] on link "Meeting Center" at bounding box center [255, 143] width 109 height 23
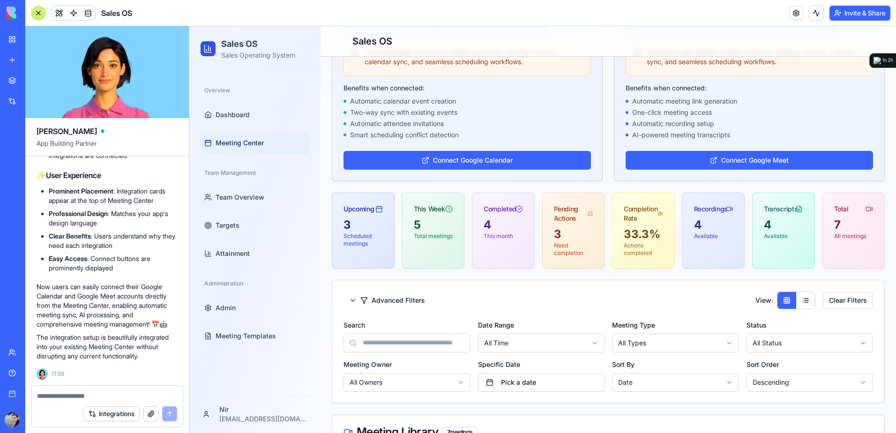
scroll to position [188, 0]
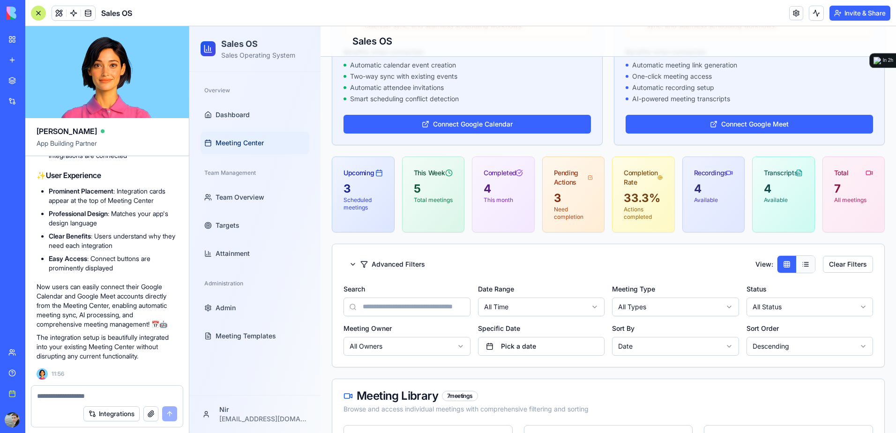
click at [800, 265] on button at bounding box center [805, 264] width 19 height 17
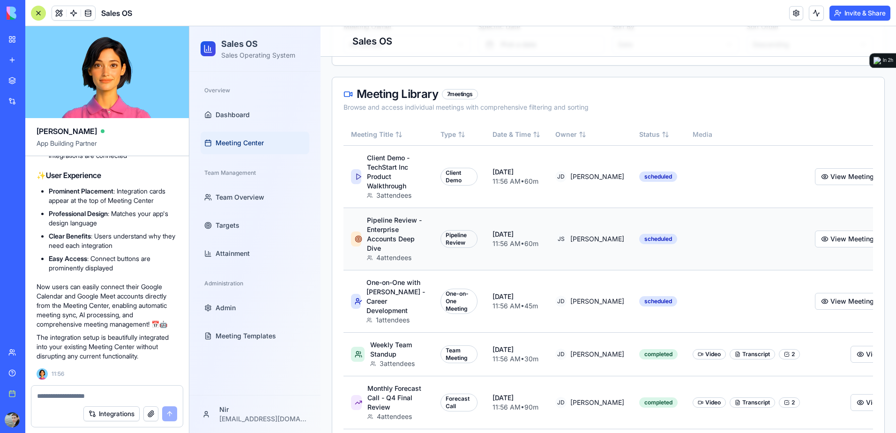
scroll to position [516, 0]
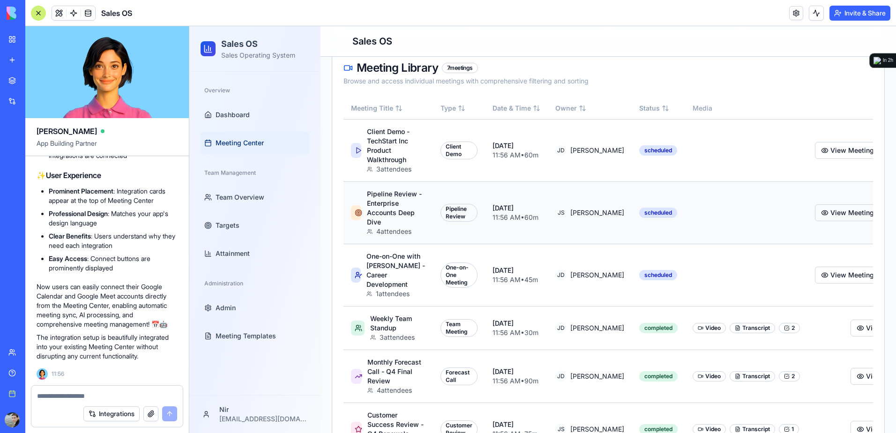
click at [815, 221] on button "View Meeting" at bounding box center [847, 212] width 65 height 17
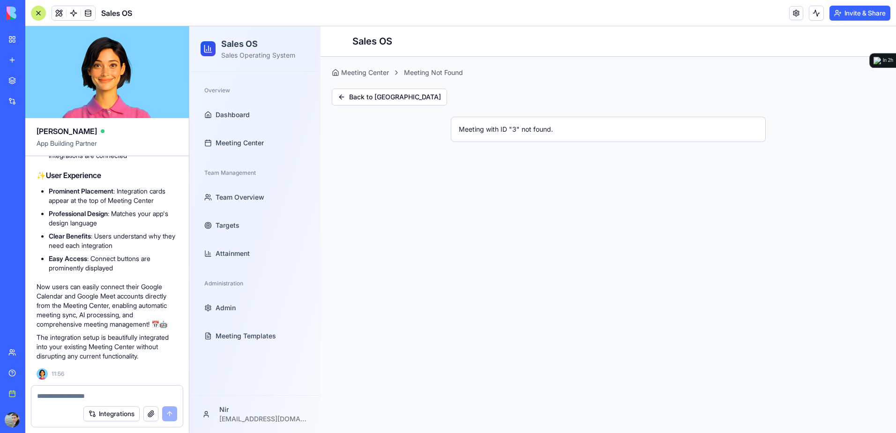
scroll to position [0, 0]
click at [344, 100] on button "Back to [GEOGRAPHIC_DATA]" at bounding box center [389, 97] width 115 height 17
click at [346, 78] on div "Meeting Center Meeting Not Found Back to Meeting Center Meeting with ID " 3 " n…" at bounding box center [608, 105] width 553 height 74
click at [348, 75] on div "Meeting Center" at bounding box center [360, 72] width 57 height 9
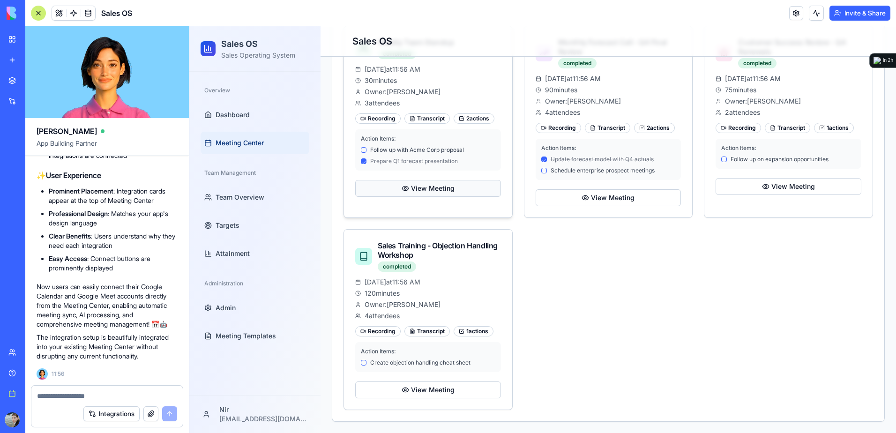
click at [427, 184] on button "View Meeting" at bounding box center [428, 188] width 146 height 17
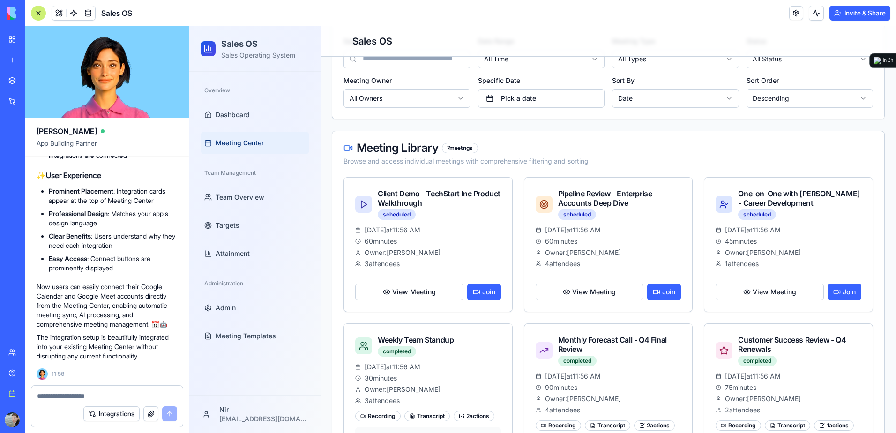
scroll to position [454, 0]
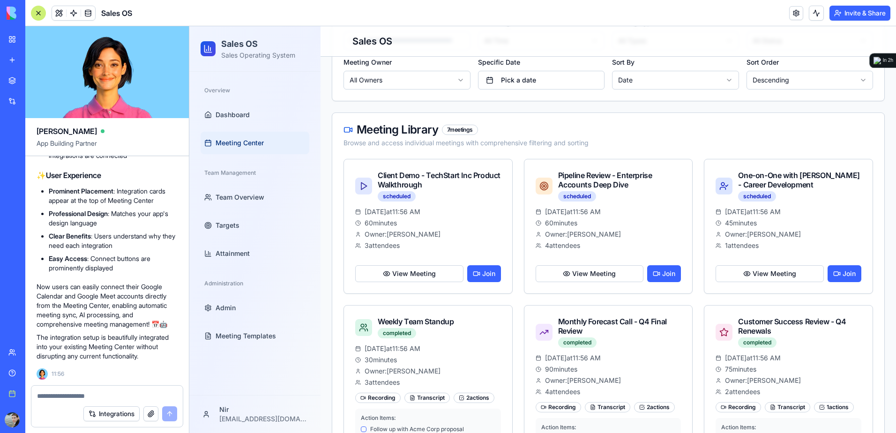
click at [57, 393] on div at bounding box center [106, 393] width 151 height 15
click at [57, 393] on textarea at bounding box center [107, 395] width 140 height 9
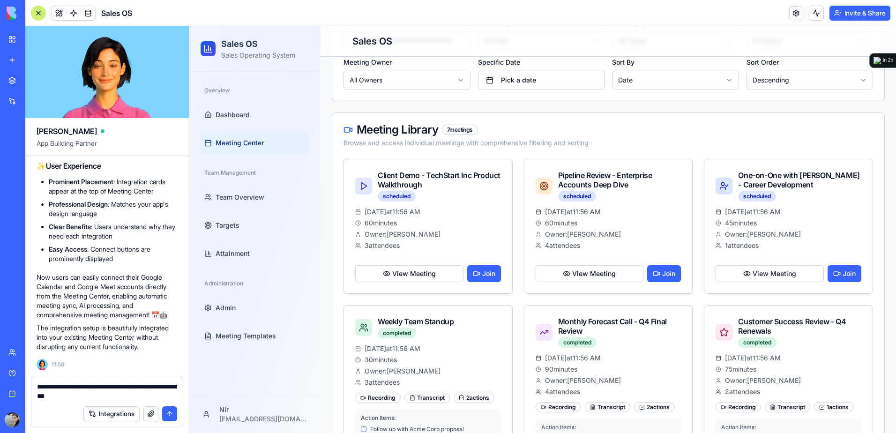
paste textarea "*"
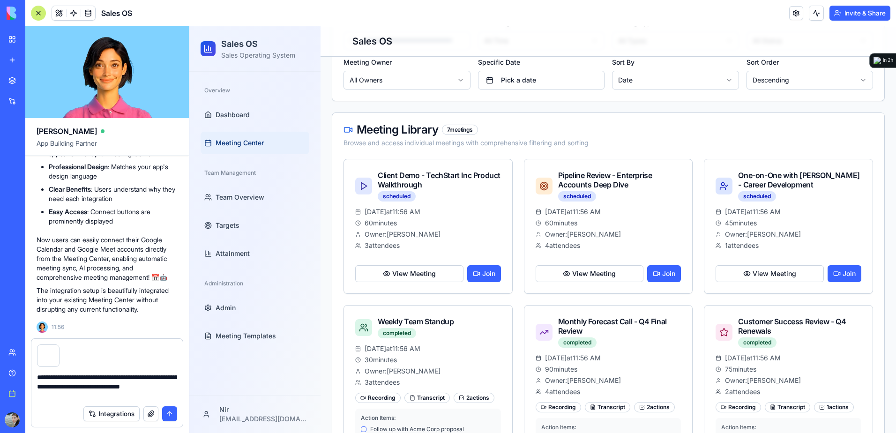
type textarea "**********"
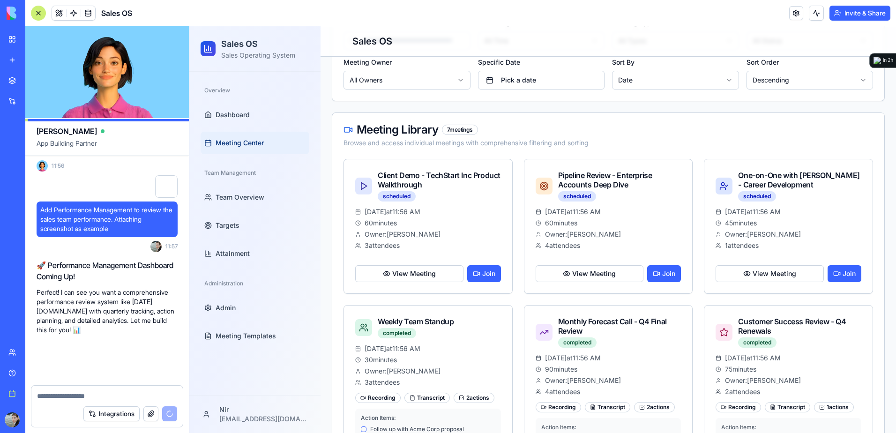
scroll to position [39311, 0]
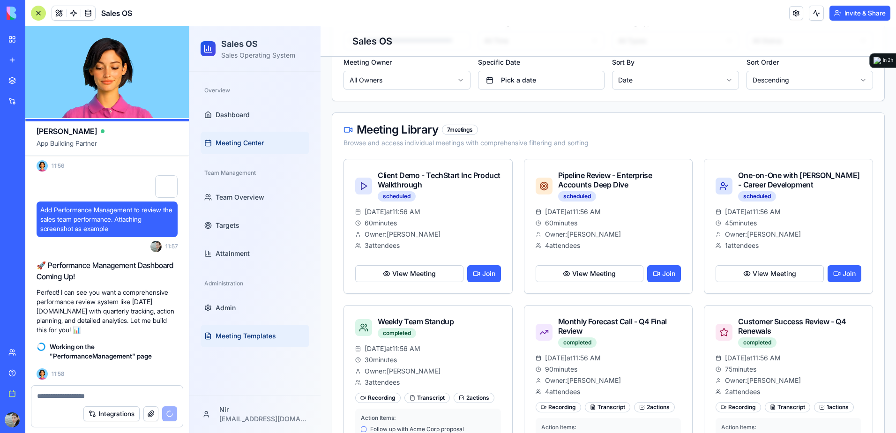
click at [276, 336] on link "Meeting Templates" at bounding box center [255, 336] width 109 height 23
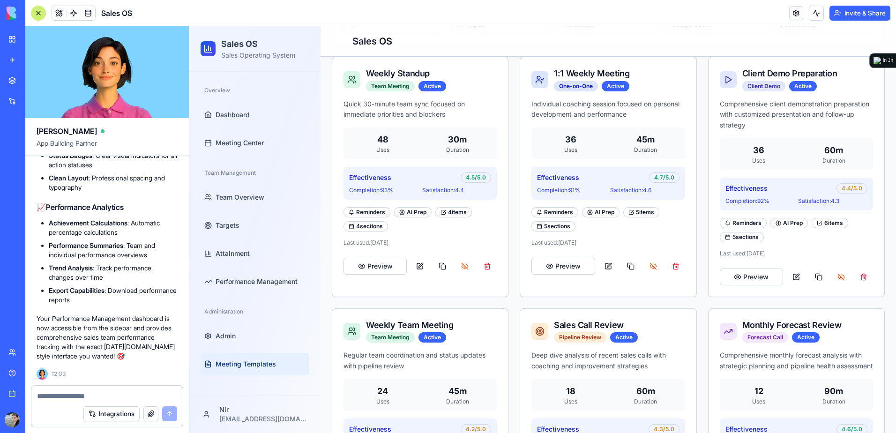
scroll to position [219, 0]
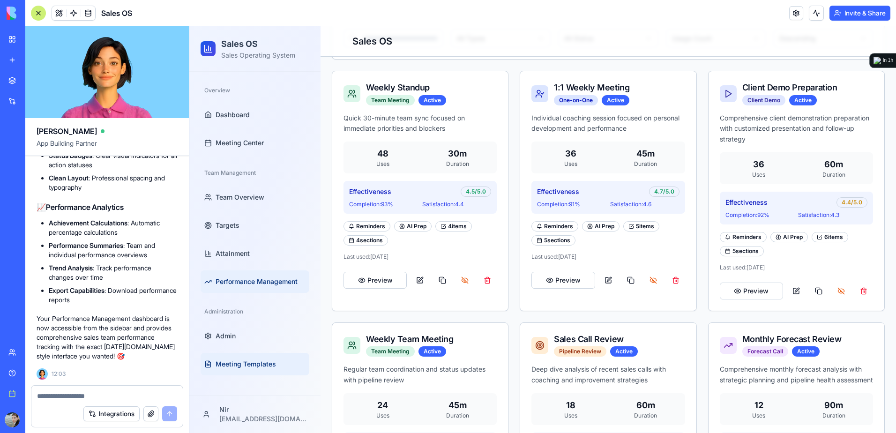
click at [237, 280] on span "Performance Management" at bounding box center [257, 281] width 82 height 9
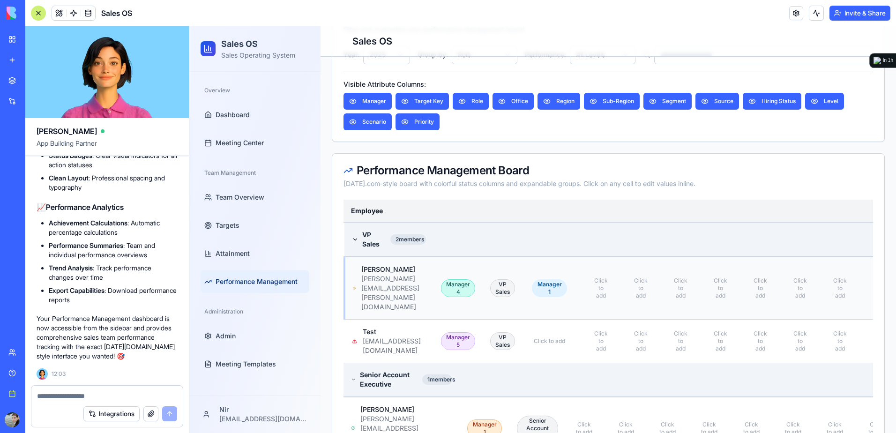
scroll to position [173, 0]
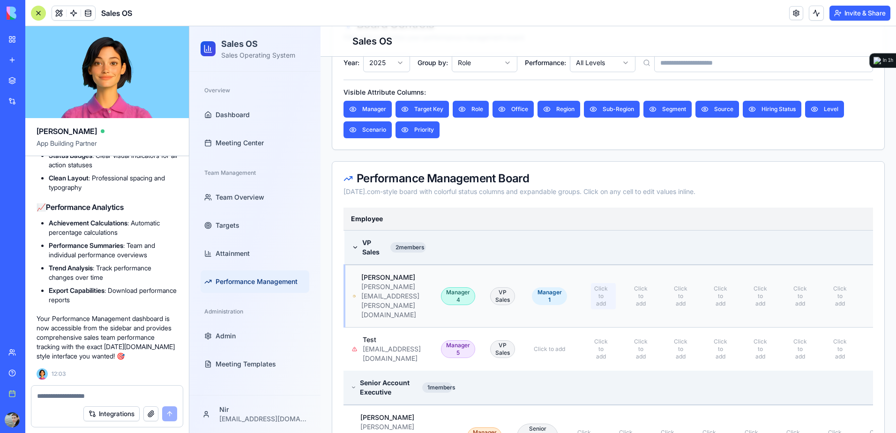
click at [609, 285] on span "Click to add" at bounding box center [601, 296] width 16 height 23
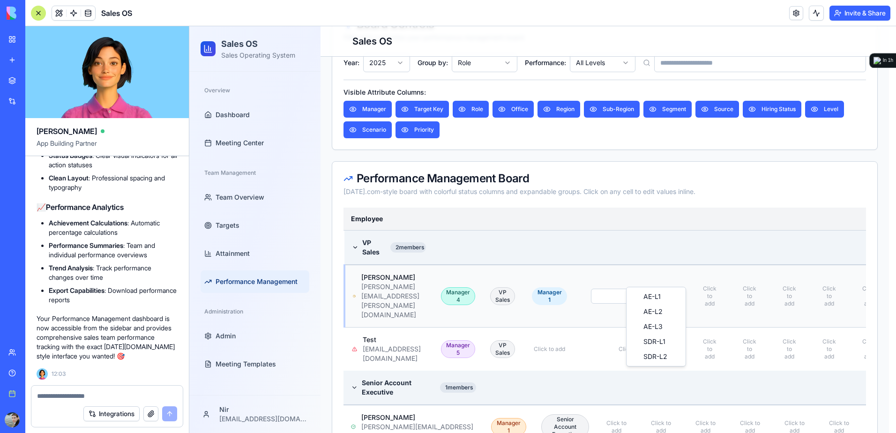
click at [666, 278] on html "Sales OS Sales Operating System Overview Dashboard Meeting Center Team Manageme…" at bounding box center [542, 350] width 707 height 992
click at [629, 238] on html "Sales OS Sales Operating System Overview Dashboard Meeting Center Team Manageme…" at bounding box center [542, 350] width 707 height 992
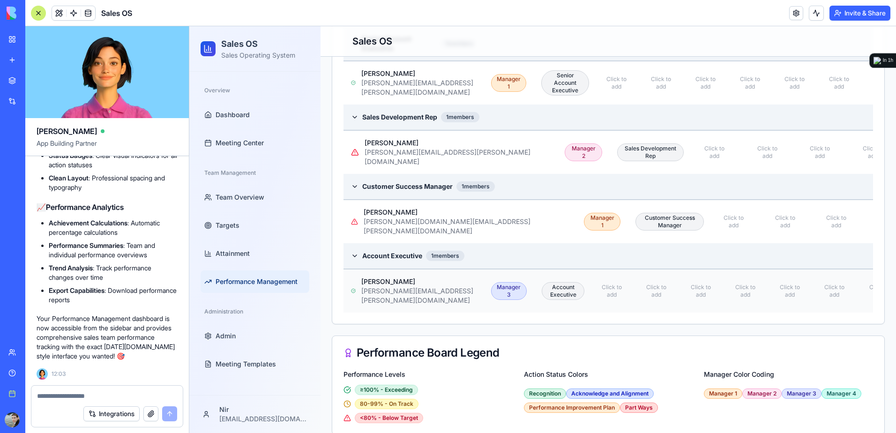
scroll to position [545, 0]
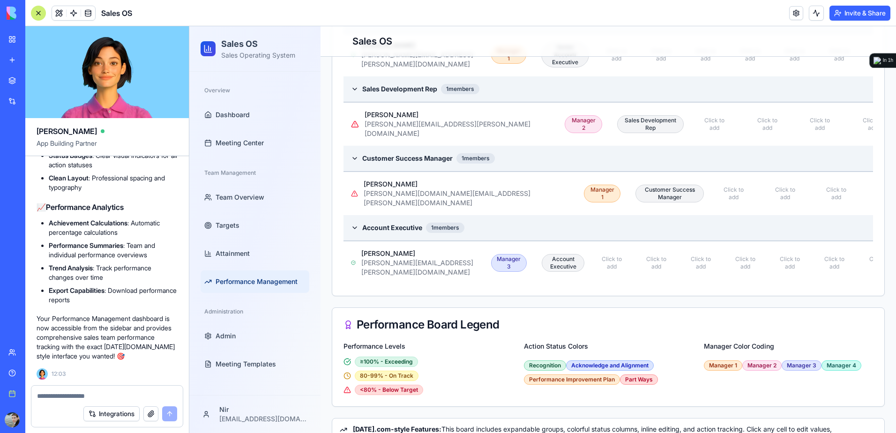
click at [38, 16] on div at bounding box center [38, 13] width 15 height 15
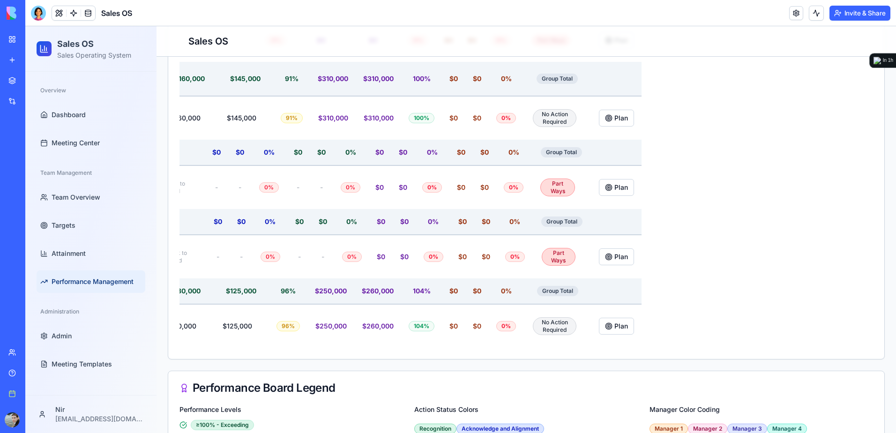
scroll to position [0, 960]
click at [574, 248] on div "Part Ways" at bounding box center [557, 257] width 34 height 18
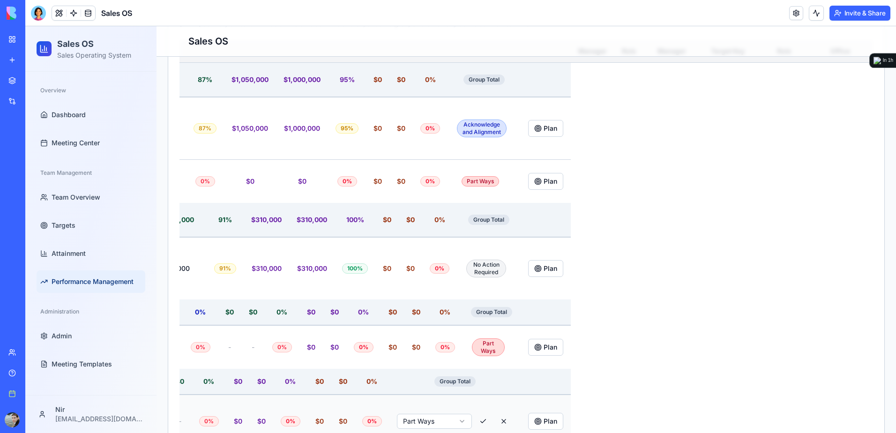
scroll to position [320, 0]
click at [35, 13] on div at bounding box center [38, 13] width 15 height 15
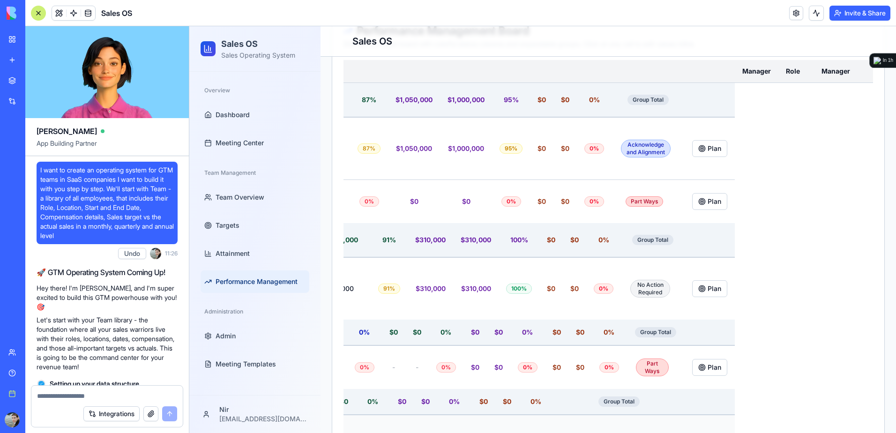
scroll to position [39941, 0]
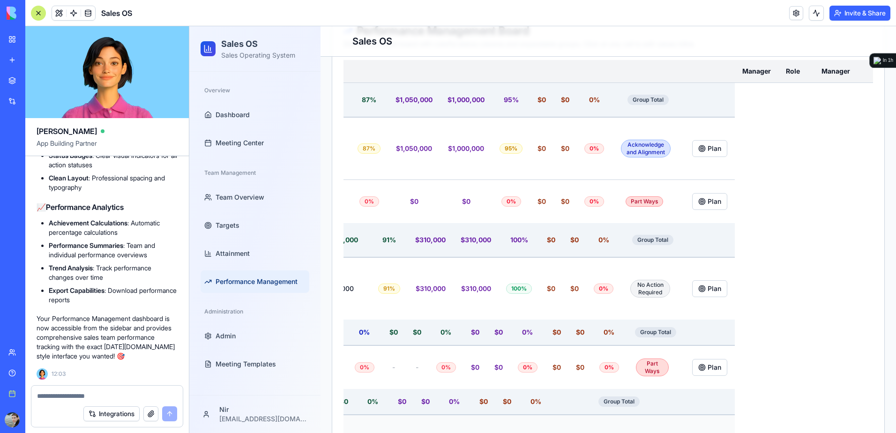
click at [146, 390] on div at bounding box center [106, 393] width 151 height 15
click at [145, 392] on textarea at bounding box center [107, 395] width 140 height 9
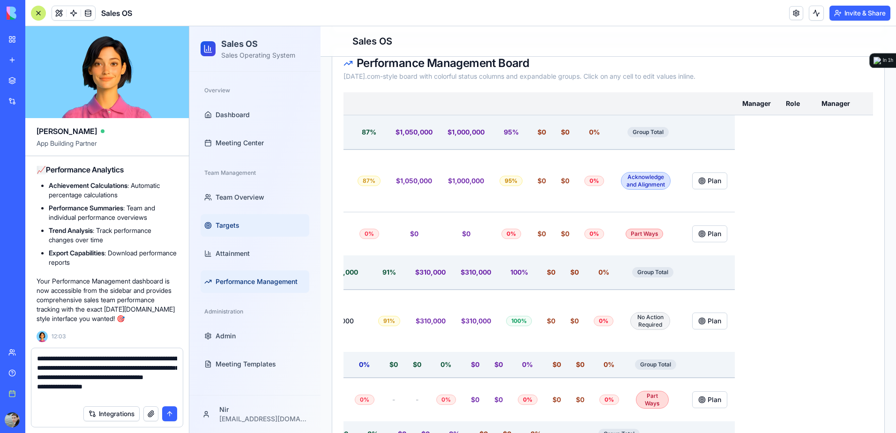
scroll to position [273, 0]
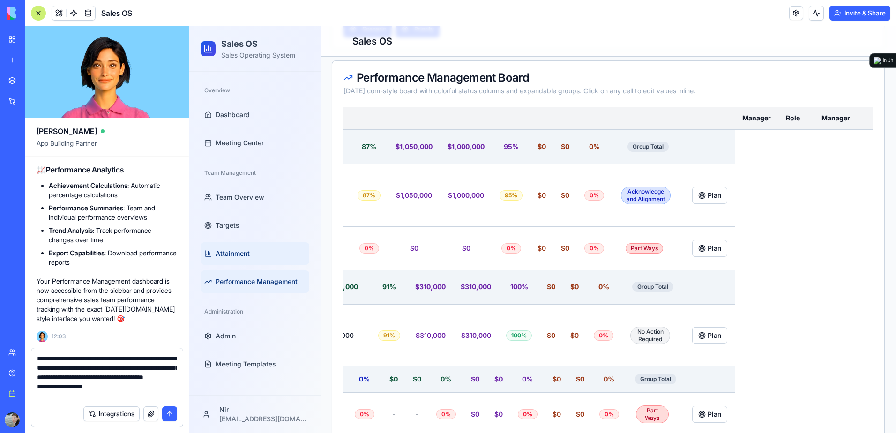
click at [252, 251] on link "Attainment" at bounding box center [255, 253] width 109 height 23
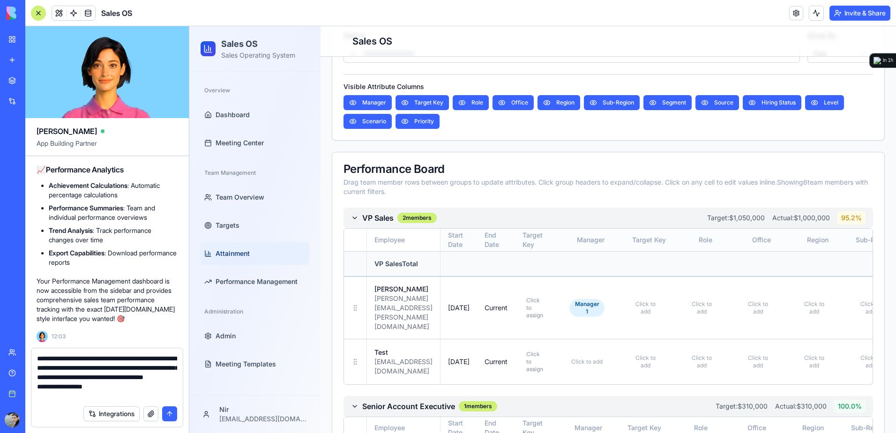
scroll to position [367, 0]
click at [117, 390] on textarea "**********" at bounding box center [107, 377] width 140 height 47
click at [119, 395] on textarea "**********" at bounding box center [107, 377] width 140 height 47
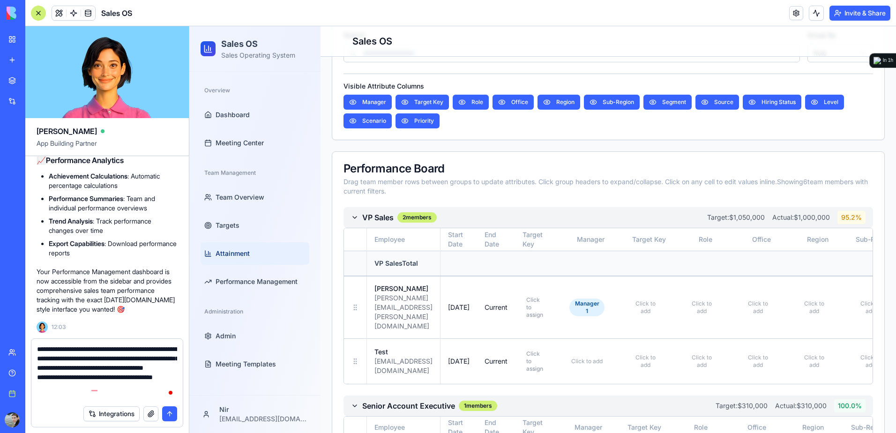
type textarea "**********"
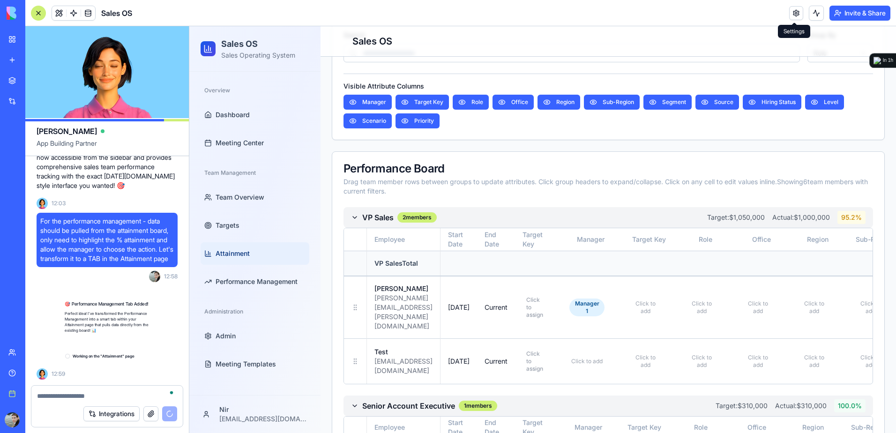
scroll to position [40121, 0]
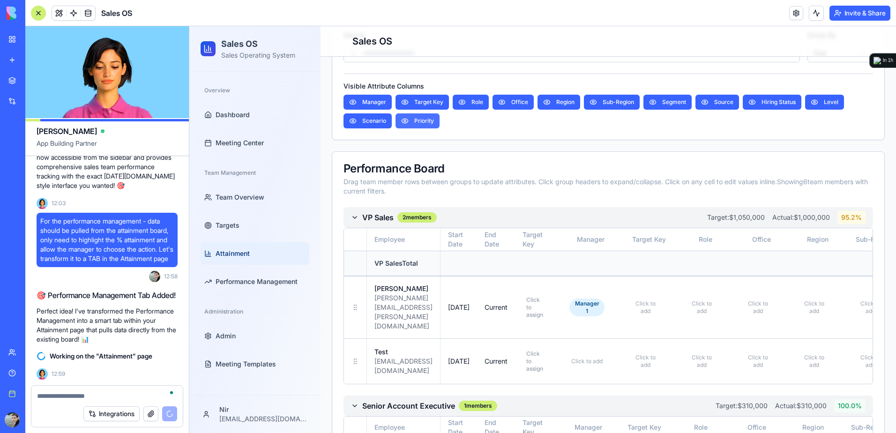
click at [412, 117] on button "Priority" at bounding box center [418, 120] width 44 height 15
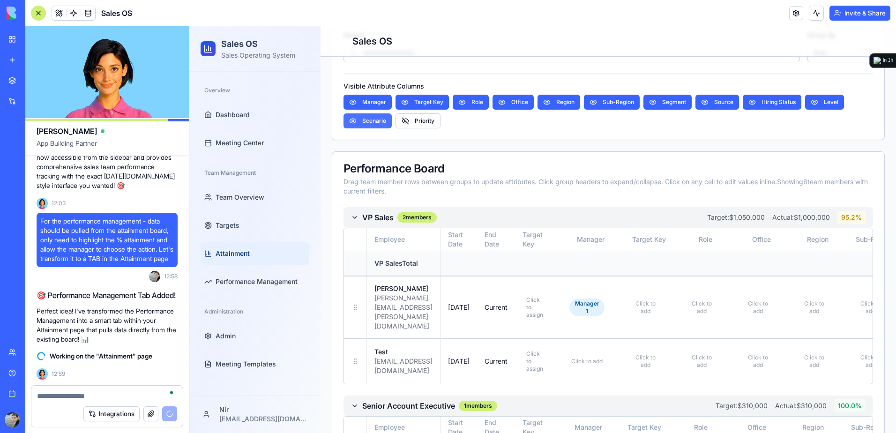
click at [372, 118] on button "Scenario" at bounding box center [368, 120] width 48 height 15
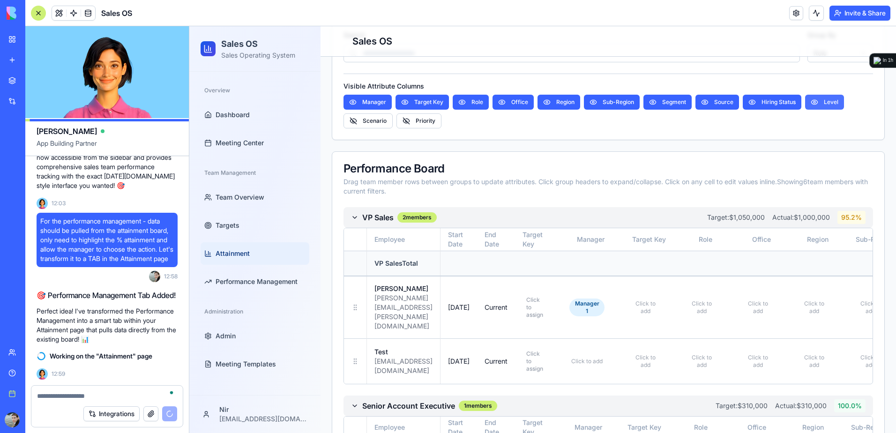
click at [815, 98] on button "Level" at bounding box center [824, 102] width 39 height 15
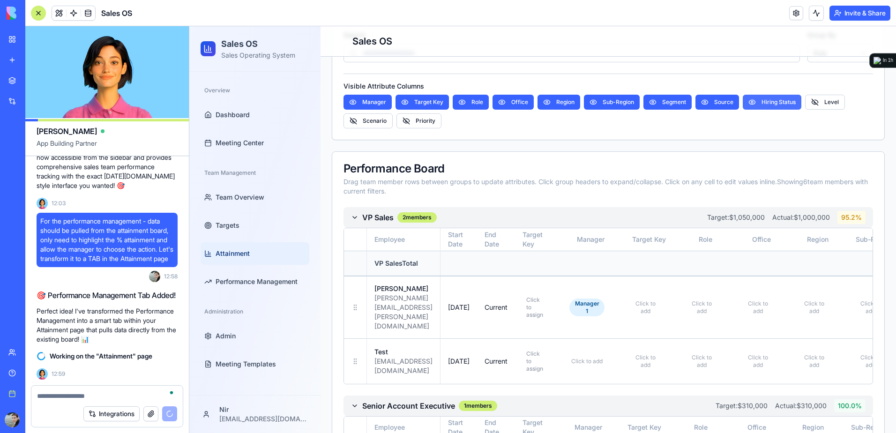
click at [767, 100] on button "Hiring Status" at bounding box center [772, 102] width 59 height 15
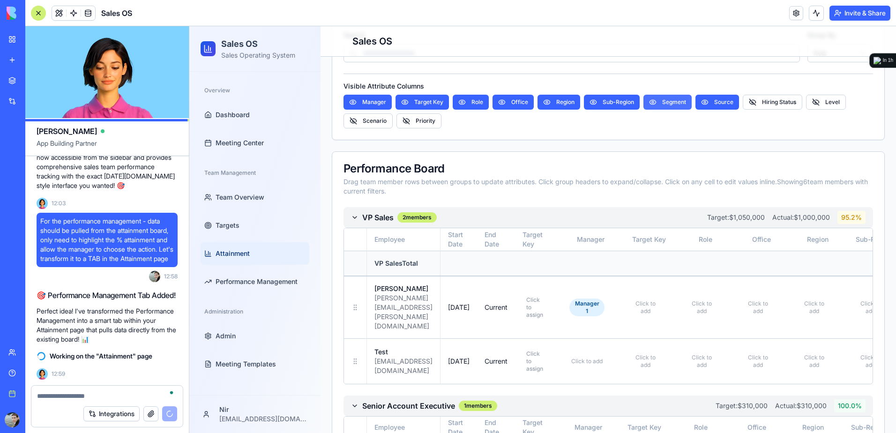
click at [666, 103] on button "Segment" at bounding box center [668, 102] width 48 height 15
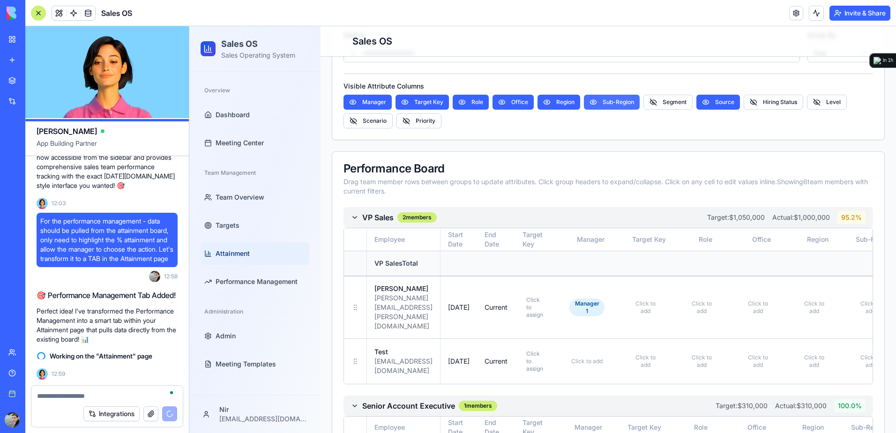
click at [622, 106] on button "Sub-Region" at bounding box center [612, 102] width 56 height 15
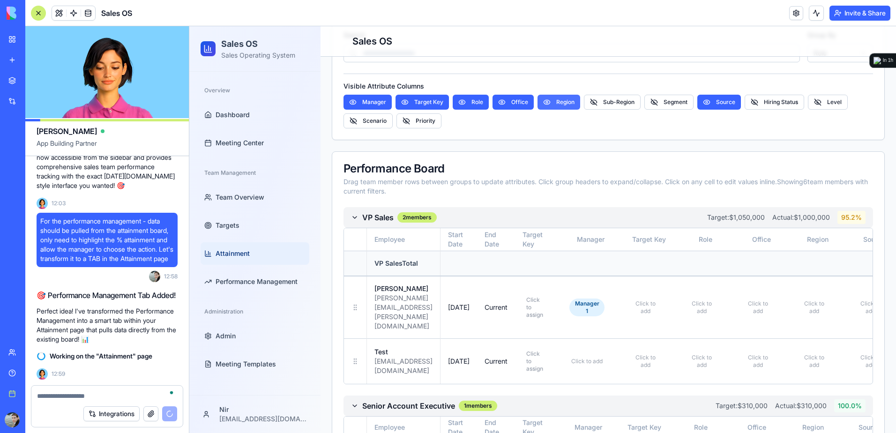
click at [552, 99] on button "Region" at bounding box center [559, 102] width 43 height 15
click at [498, 99] on button "Office" at bounding box center [513, 102] width 41 height 15
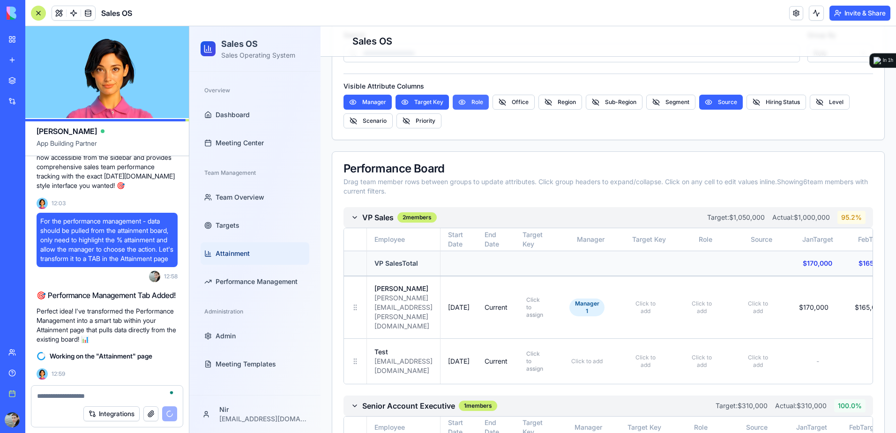
click at [469, 102] on button "Role" at bounding box center [471, 102] width 36 height 15
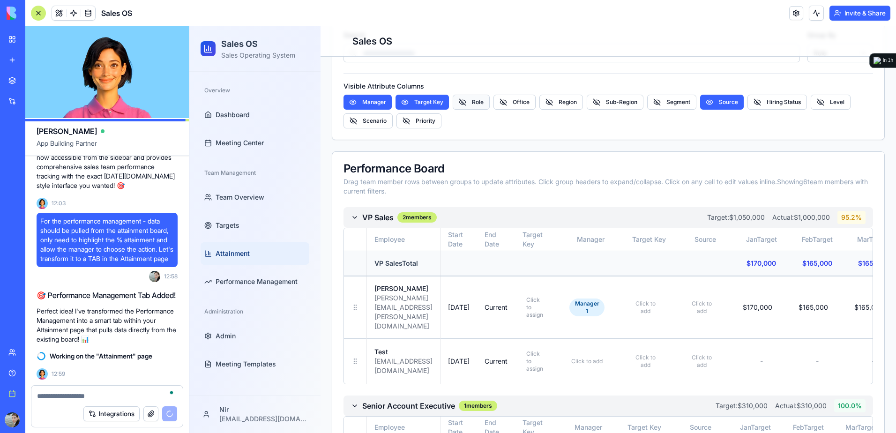
click at [472, 99] on button "Role" at bounding box center [471, 102] width 37 height 15
click at [431, 99] on button "Target Key" at bounding box center [422, 102] width 53 height 15
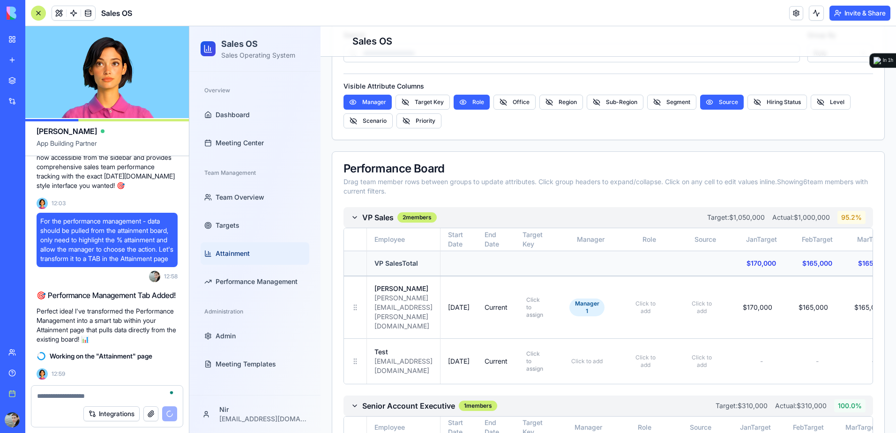
click at [38, 15] on div at bounding box center [38, 13] width 15 height 15
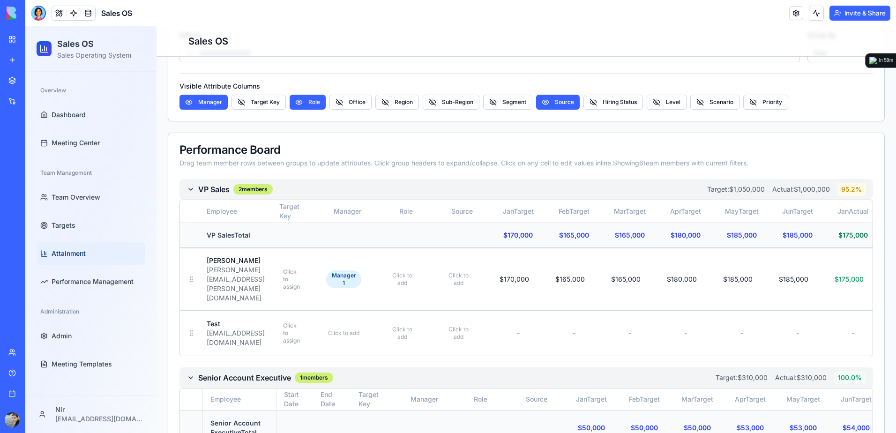
scroll to position [0, 0]
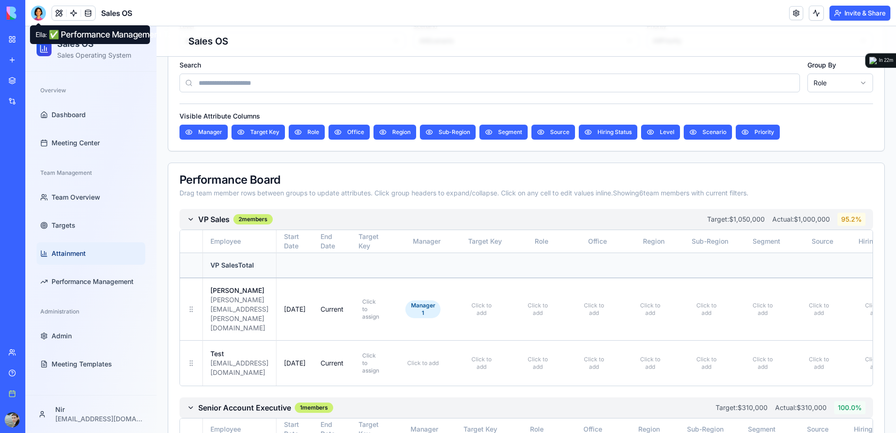
click at [77, 253] on span "Attainment" at bounding box center [69, 253] width 34 height 9
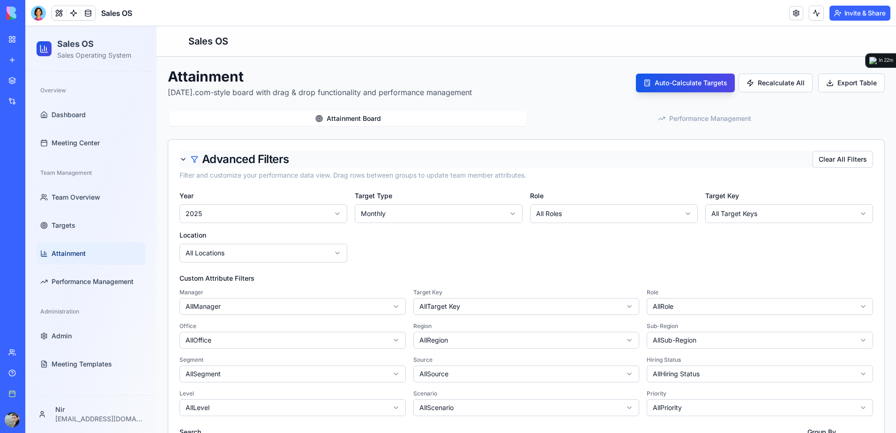
click at [186, 158] on div "Advanced Filters" at bounding box center [234, 159] width 109 height 11
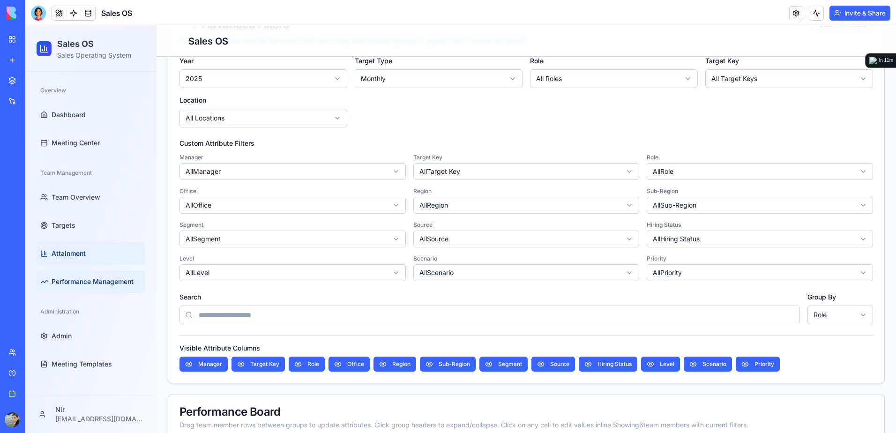
scroll to position [141, 0]
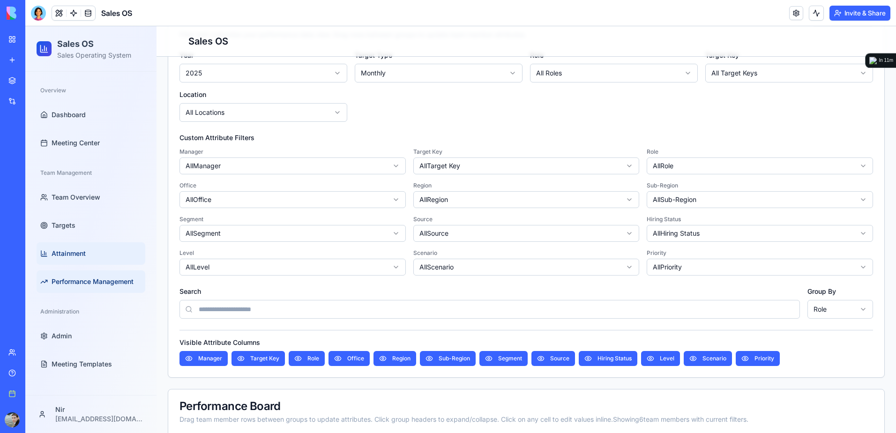
click at [93, 279] on span "Performance Management" at bounding box center [93, 281] width 82 height 9
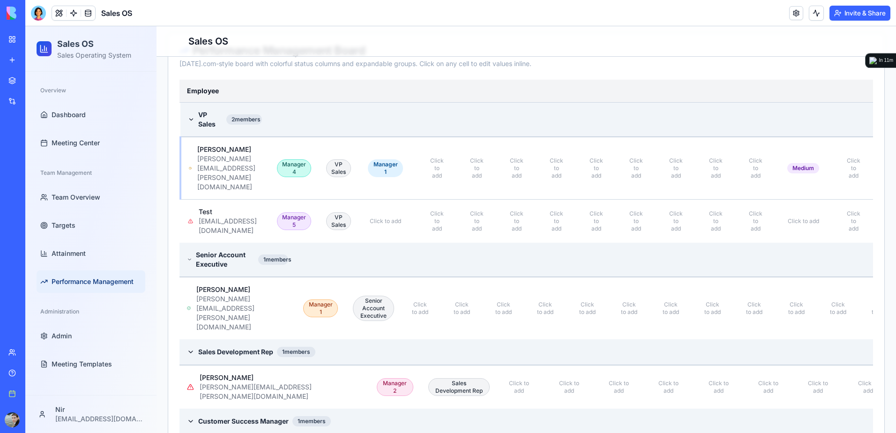
scroll to position [281, 0]
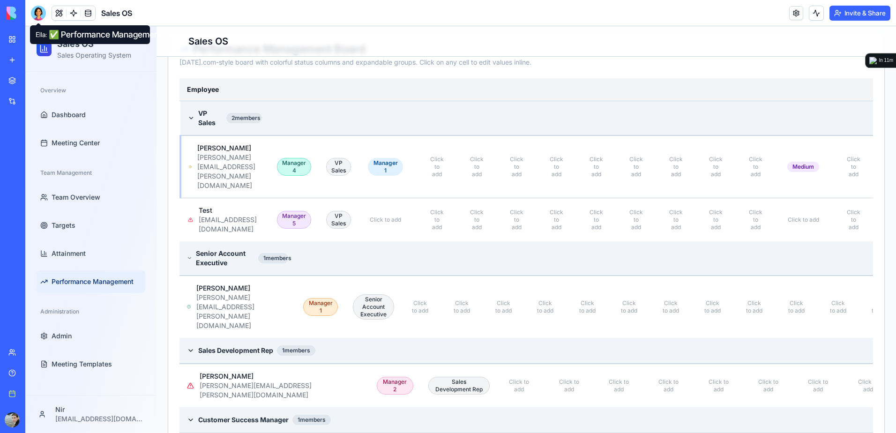
click at [32, 15] on div at bounding box center [38, 13] width 15 height 15
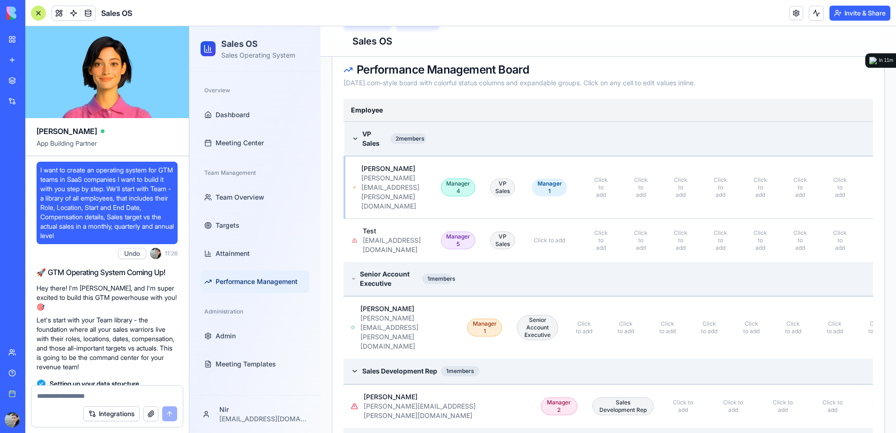
scroll to position [40650, 0]
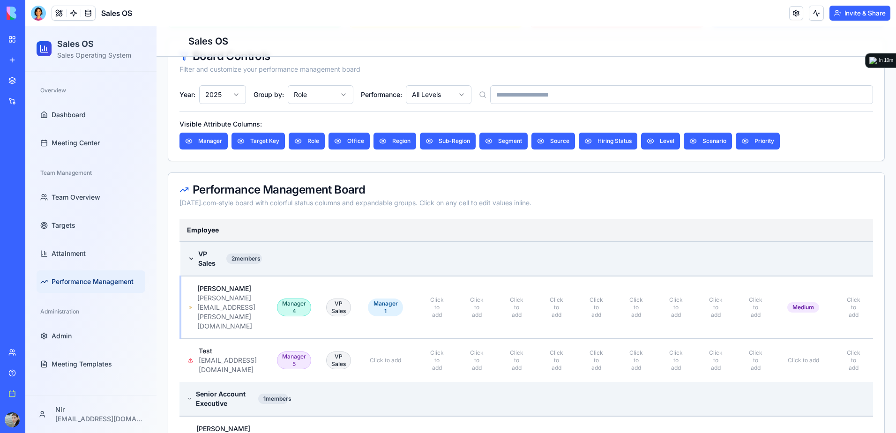
scroll to position [188, 0]
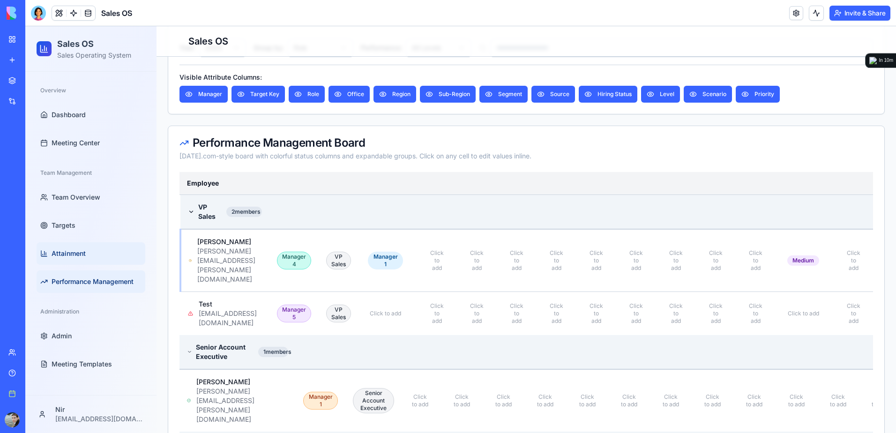
click at [80, 250] on span "Attainment" at bounding box center [69, 253] width 34 height 9
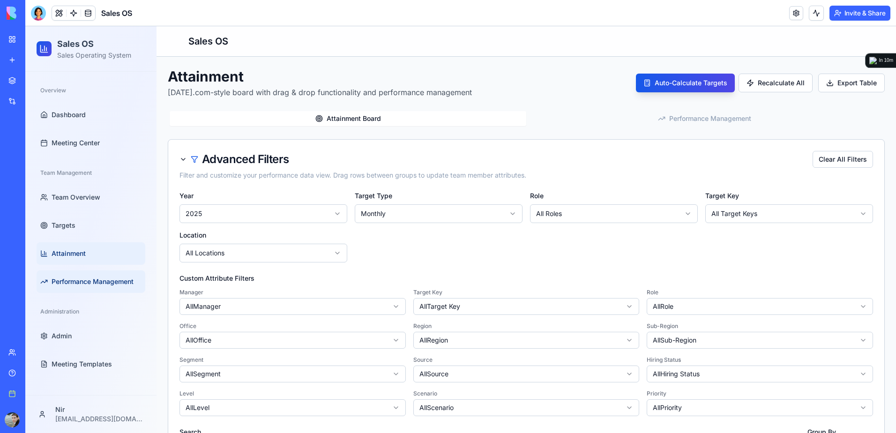
click at [82, 279] on span "Performance Management" at bounding box center [93, 281] width 82 height 9
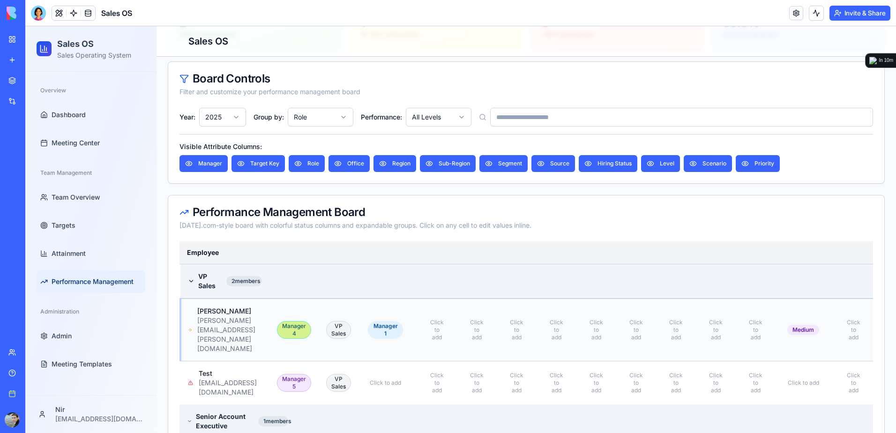
scroll to position [141, 0]
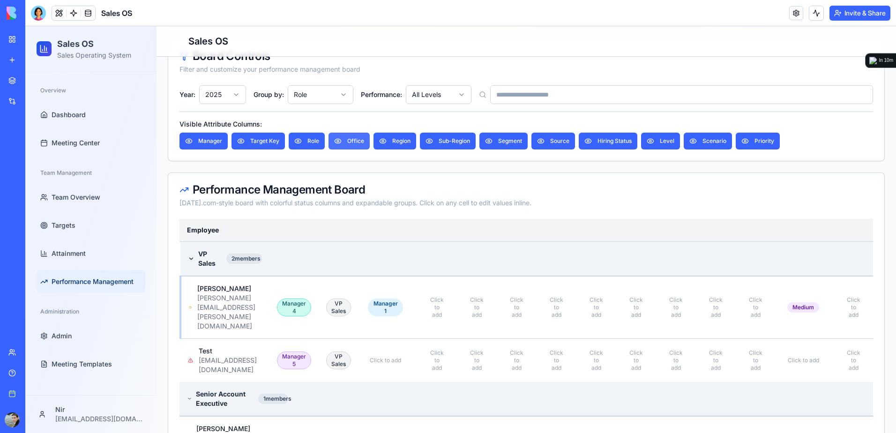
click at [345, 143] on button "Office" at bounding box center [349, 141] width 41 height 17
click at [397, 140] on button "Region" at bounding box center [396, 141] width 43 height 17
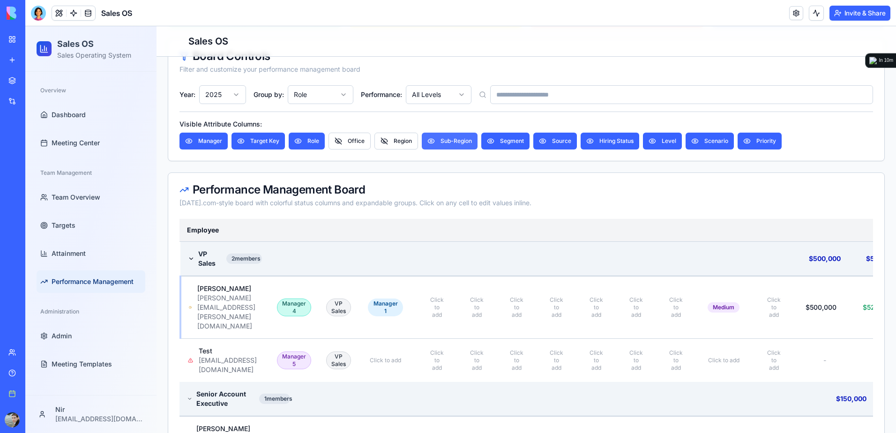
click at [450, 140] on button "Sub-Region" at bounding box center [450, 141] width 56 height 17
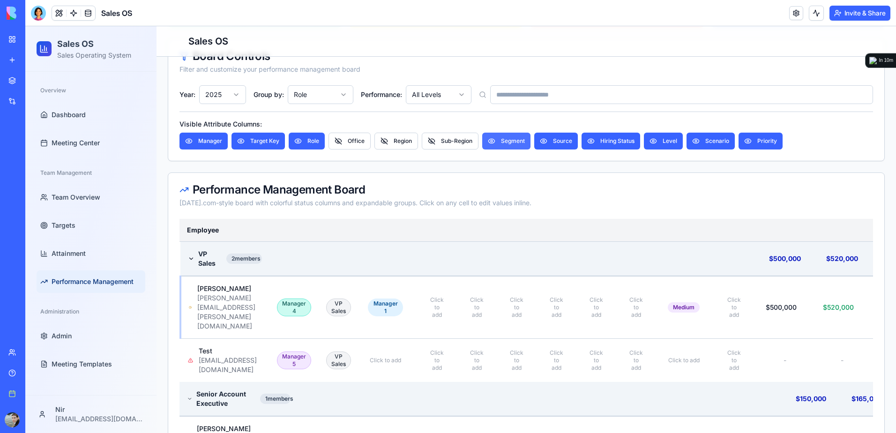
click at [513, 140] on button "Segment" at bounding box center [506, 141] width 48 height 17
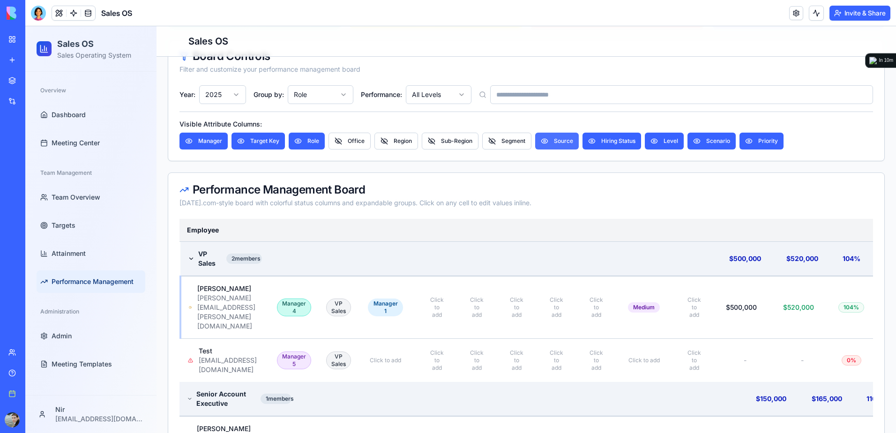
click at [558, 139] on button "Source" at bounding box center [557, 141] width 44 height 17
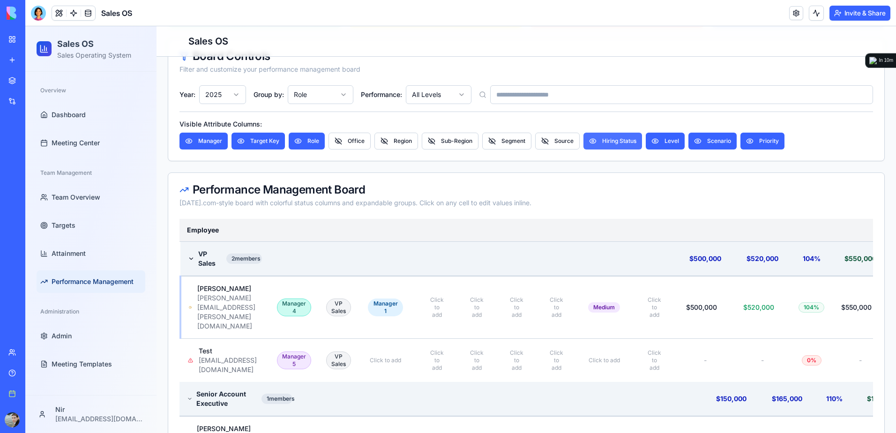
drag, startPoint x: 617, startPoint y: 138, endPoint x: 655, endPoint y: 138, distance: 37.5
click at [618, 138] on button "Hiring Status" at bounding box center [613, 141] width 59 height 17
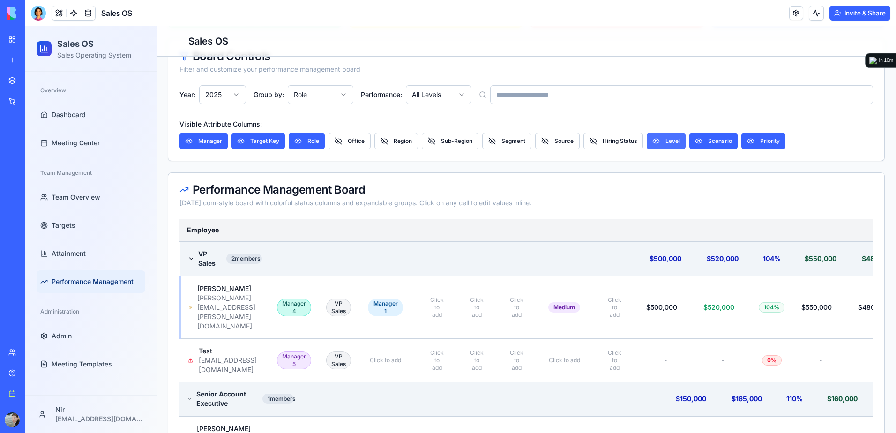
drag, startPoint x: 669, startPoint y: 138, endPoint x: 674, endPoint y: 138, distance: 4.7
click at [670, 138] on button "Level" at bounding box center [666, 141] width 39 height 17
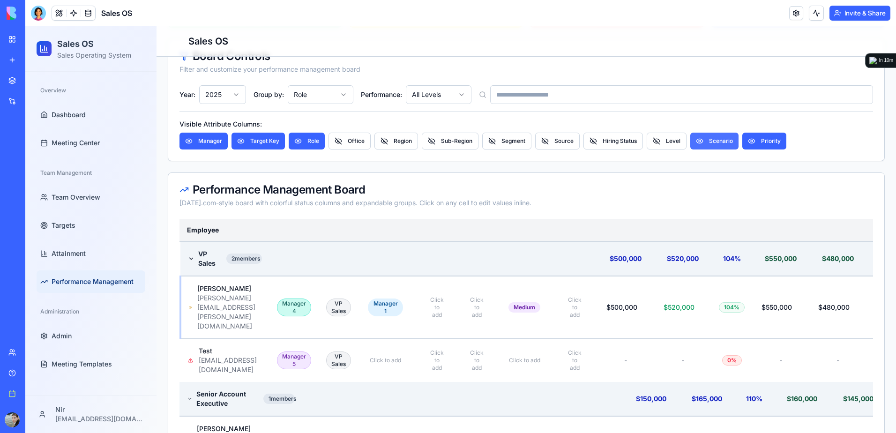
click at [718, 138] on button "Scenario" at bounding box center [714, 141] width 48 height 17
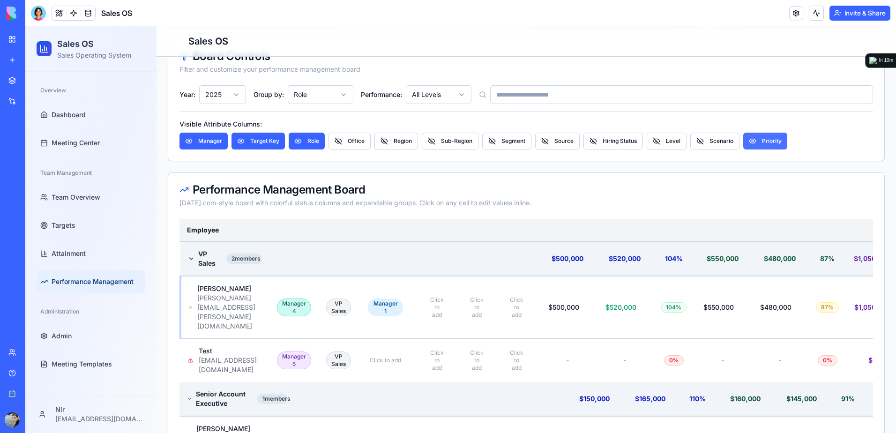
click at [765, 138] on button "Priority" at bounding box center [765, 141] width 44 height 17
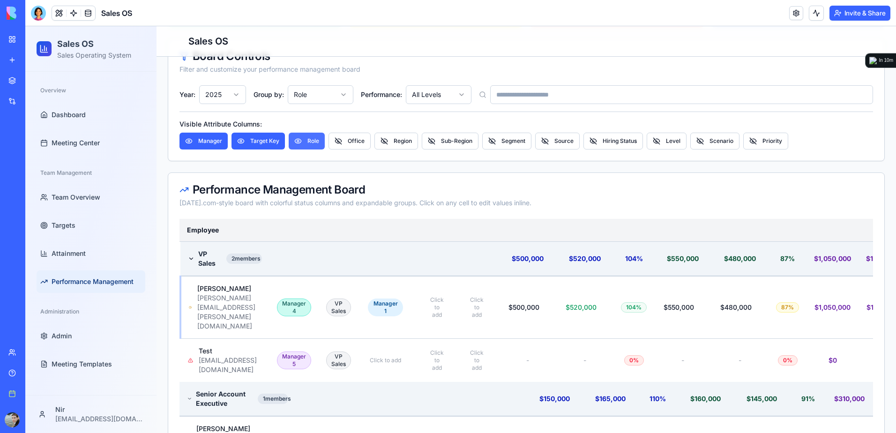
click at [300, 148] on button "Role" at bounding box center [307, 141] width 36 height 17
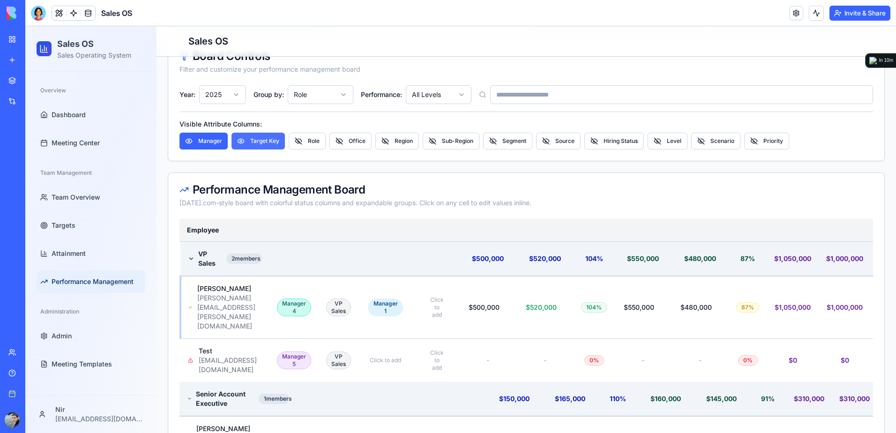
click at [256, 144] on button "Target Key" at bounding box center [258, 141] width 53 height 17
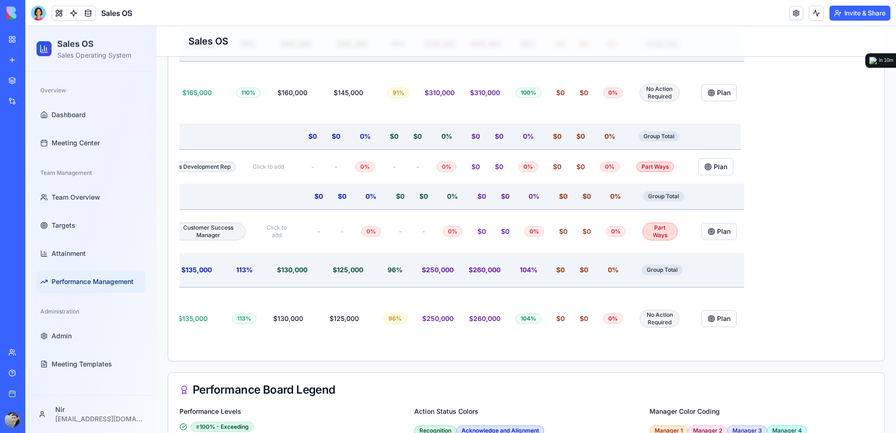
scroll to position [0, 331]
click at [678, 310] on div "No Action Required" at bounding box center [658, 319] width 40 height 18
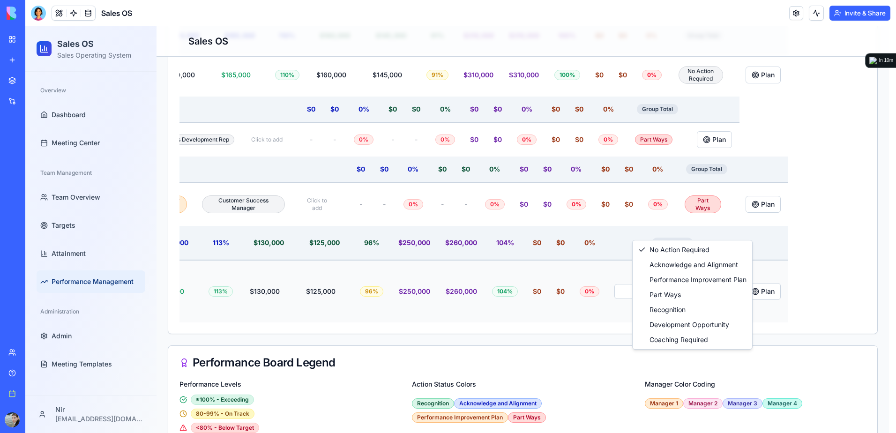
click at [682, 228] on html "Sales OS Sales Operating System Overview Dashboard Meeting Center Team Manageme…" at bounding box center [460, 16] width 871 height 971
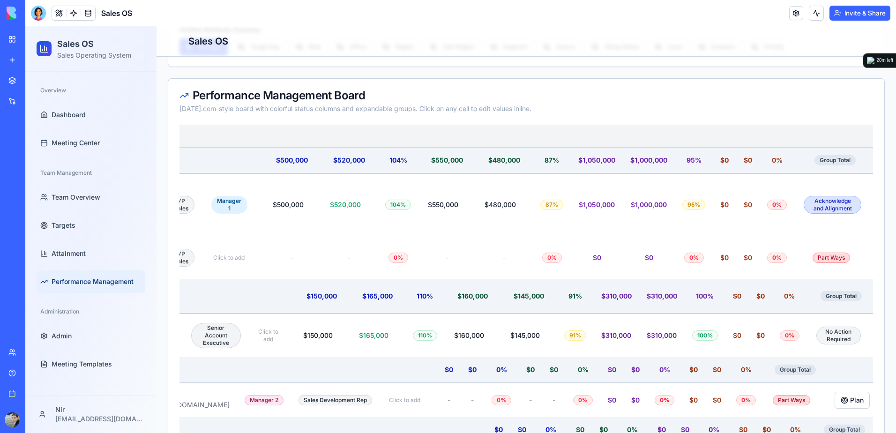
scroll to position [219, 0]
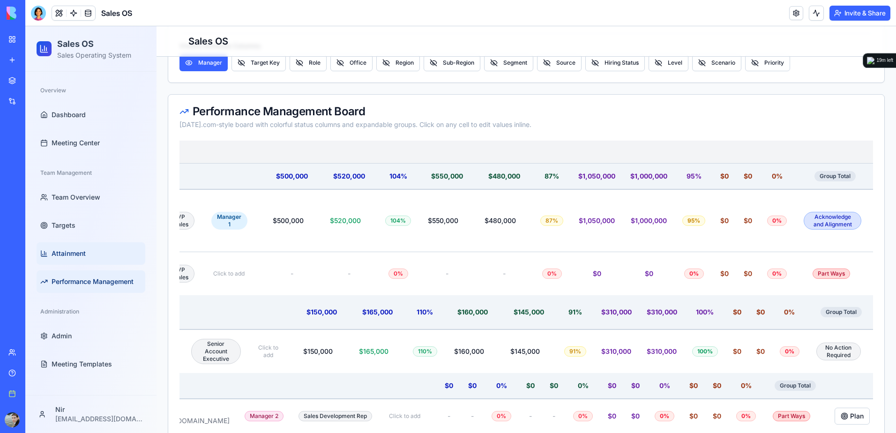
click at [70, 253] on span "Attainment" at bounding box center [69, 253] width 34 height 9
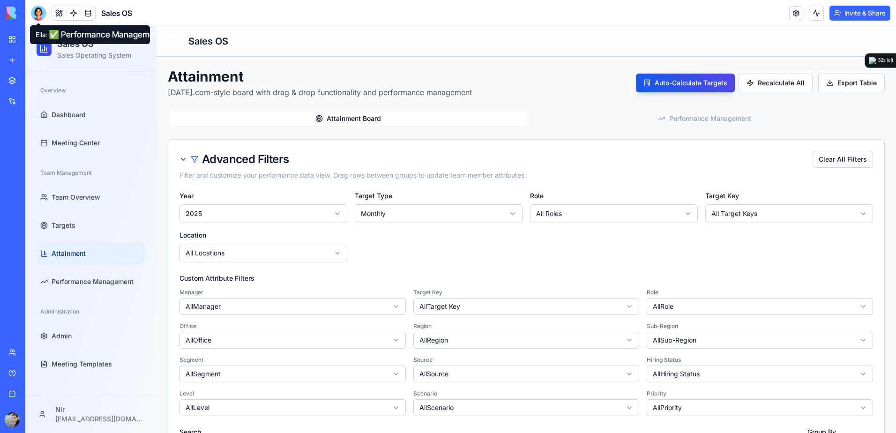
click at [35, 16] on div at bounding box center [38, 13] width 15 height 15
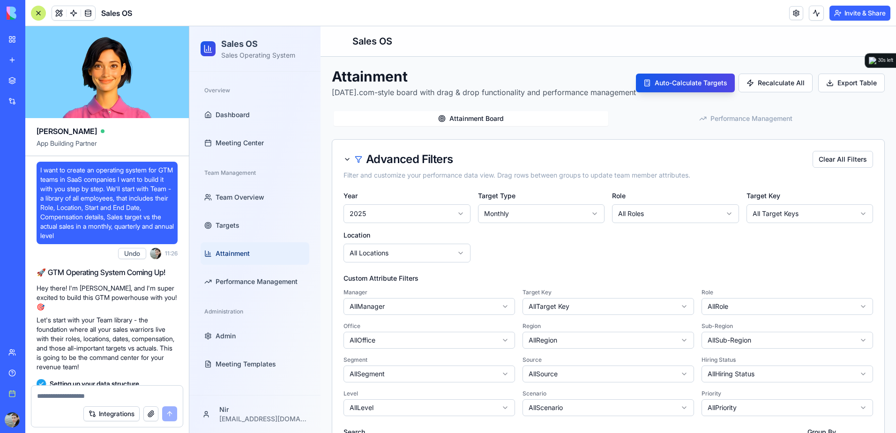
scroll to position [40650, 0]
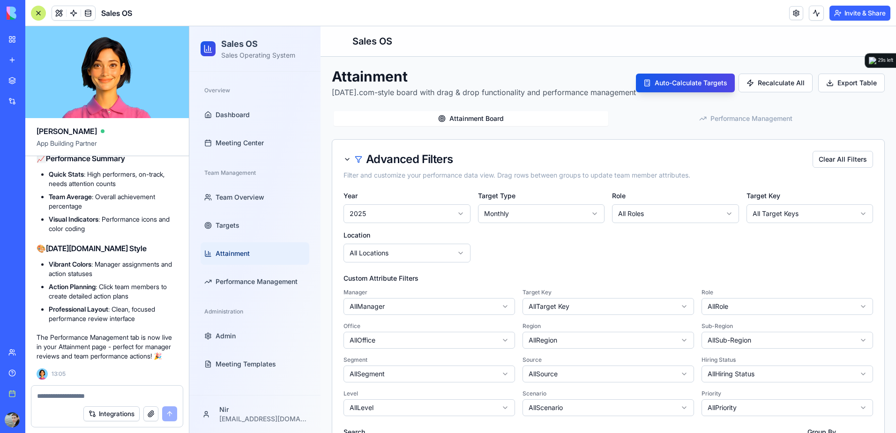
click at [84, 390] on div at bounding box center [106, 393] width 151 height 15
click at [86, 393] on textarea at bounding box center [107, 395] width 140 height 9
paste textarea "**********"
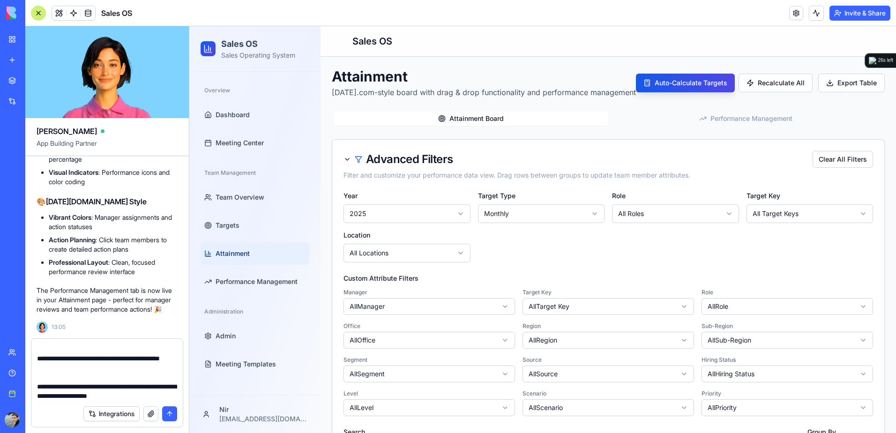
type textarea "**********"
click at [168, 393] on textarea "**********" at bounding box center [107, 373] width 140 height 56
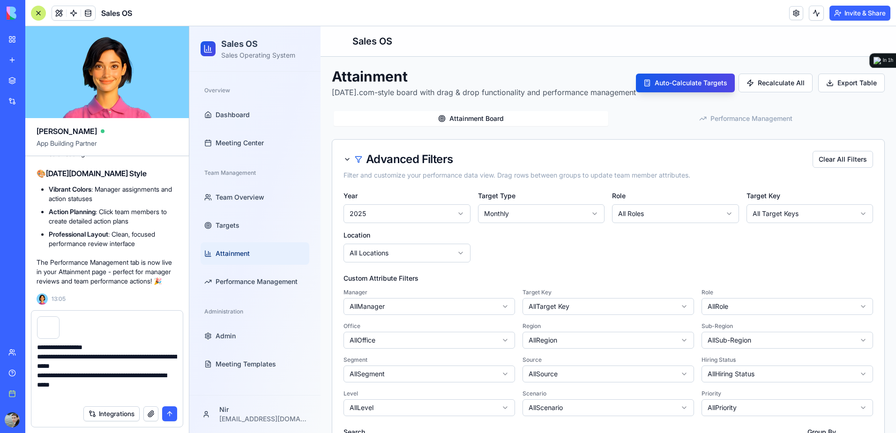
scroll to position [0, 0]
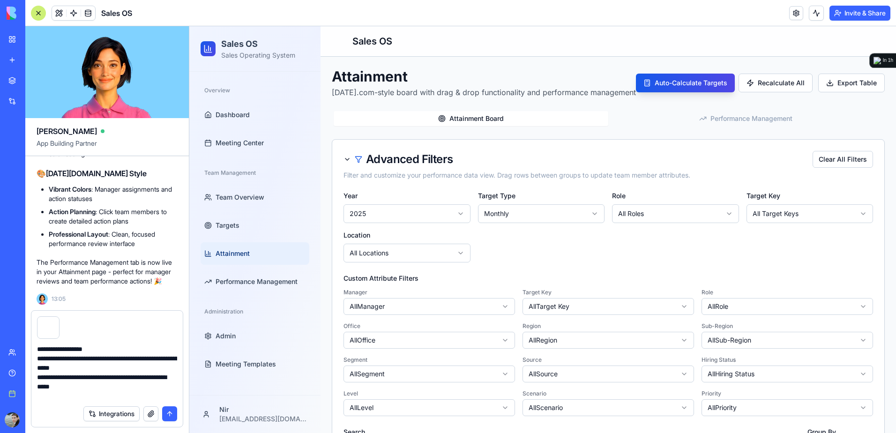
click at [170, 413] on button "submit" at bounding box center [169, 413] width 15 height 15
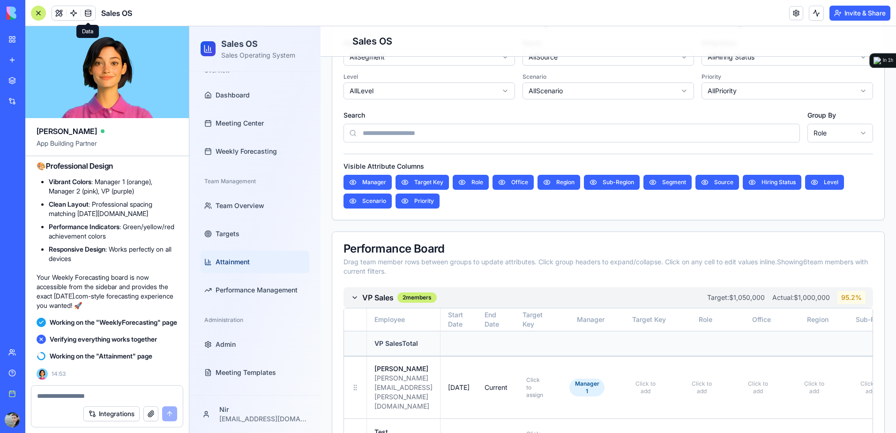
scroll to position [41694, 0]
click at [262, 152] on span "Weekly Forecasting" at bounding box center [246, 151] width 61 height 9
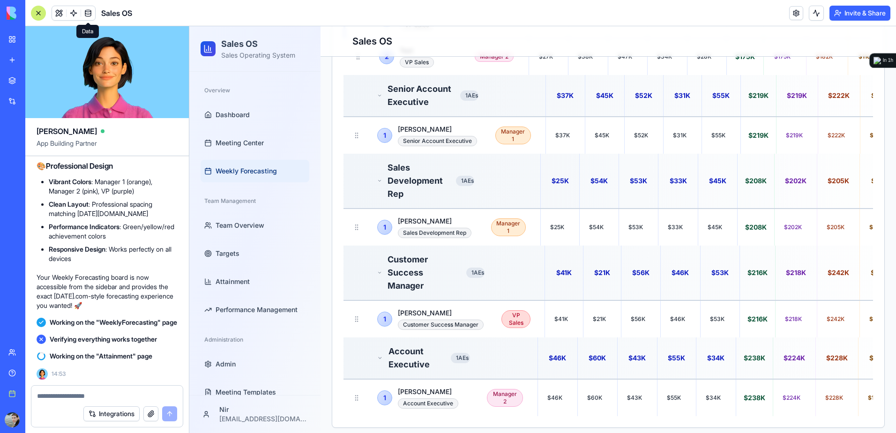
click at [33, 14] on div at bounding box center [38, 13] width 15 height 15
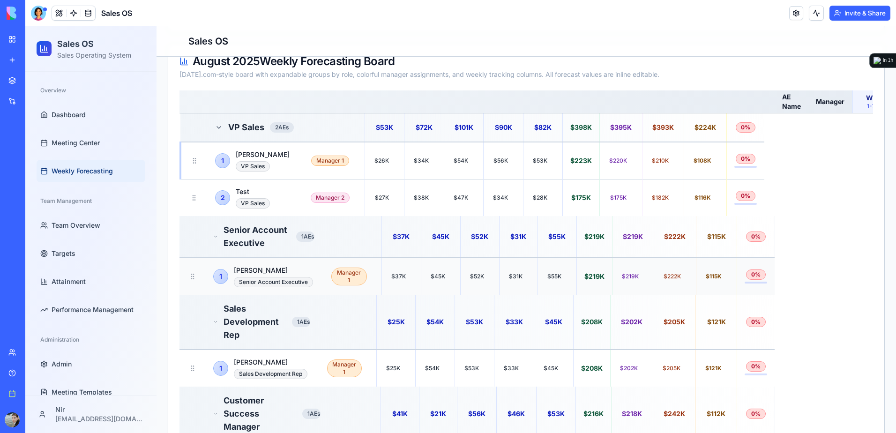
scroll to position [188, 0]
click at [262, 169] on div "VP Sales" at bounding box center [253, 166] width 34 height 10
click at [528, 158] on td "$53K" at bounding box center [543, 161] width 39 height 38
click at [625, 162] on span "$220K" at bounding box center [618, 161] width 18 height 8
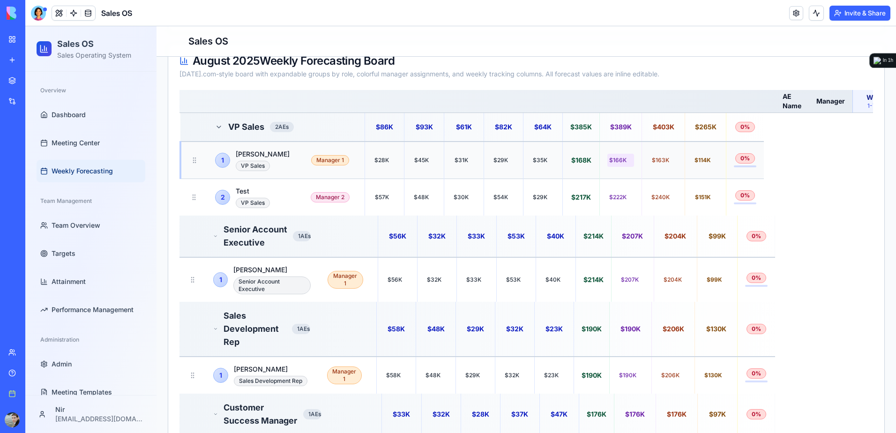
click at [623, 162] on span "$166K" at bounding box center [617, 161] width 17 height 8
click at [619, 161] on span "$166K" at bounding box center [617, 161] width 17 height 8
click at [534, 159] on span "$35K" at bounding box center [540, 161] width 15 height 8
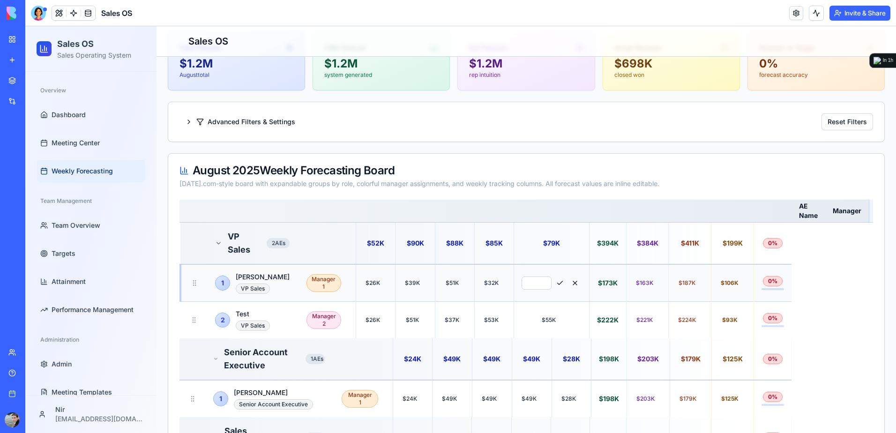
scroll to position [0, 0]
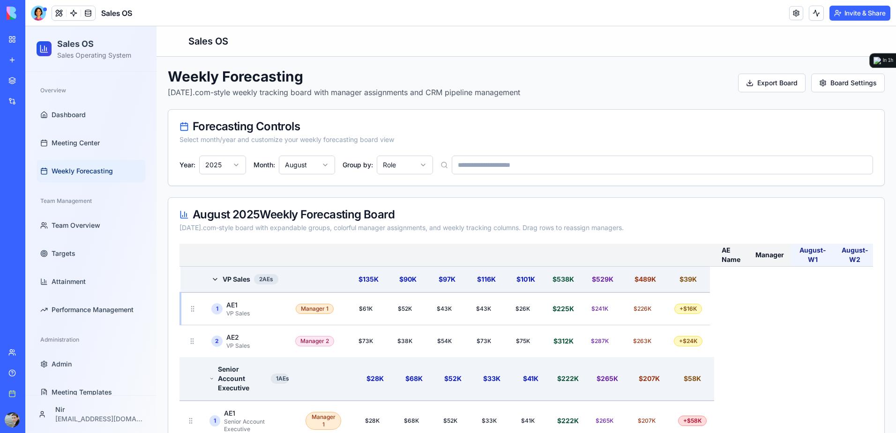
click at [297, 171] on html "Sales OS Sales Operating System Overview Dashboard Meeting Center Weekly Foreca…" at bounding box center [460, 416] width 871 height 781
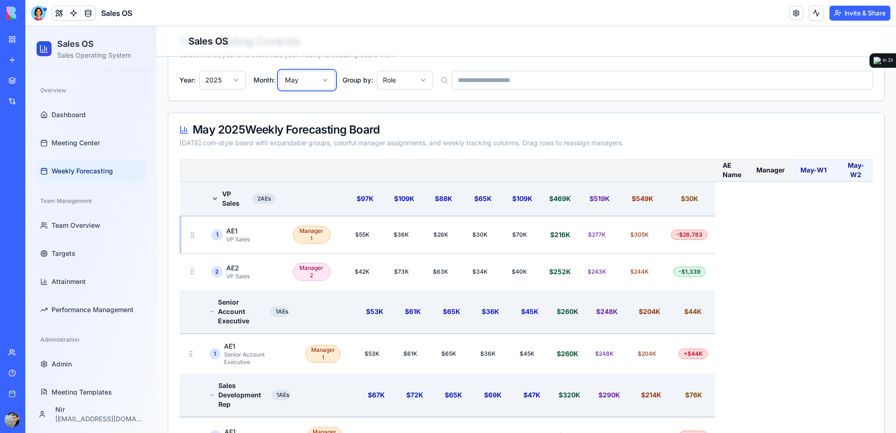
scroll to position [94, 0]
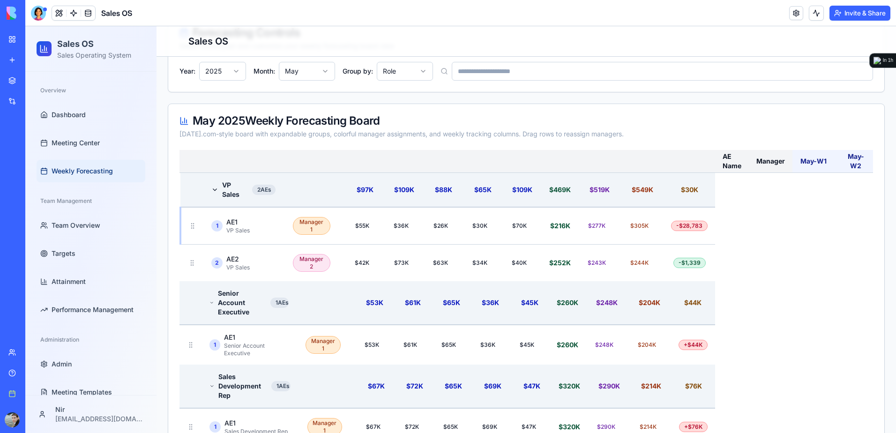
click at [403, 74] on html "Sales OS Sales Operating System Overview Dashboard Meeting Center Weekly Foreca…" at bounding box center [460, 331] width 871 height 799
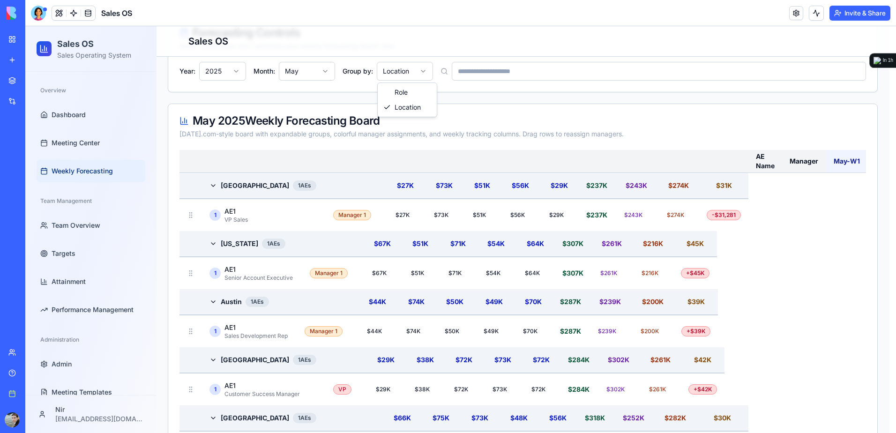
click at [396, 70] on html "Sales OS Sales Operating System Overview Dashboard Meeting Center Weekly Foreca…" at bounding box center [460, 303] width 871 height 743
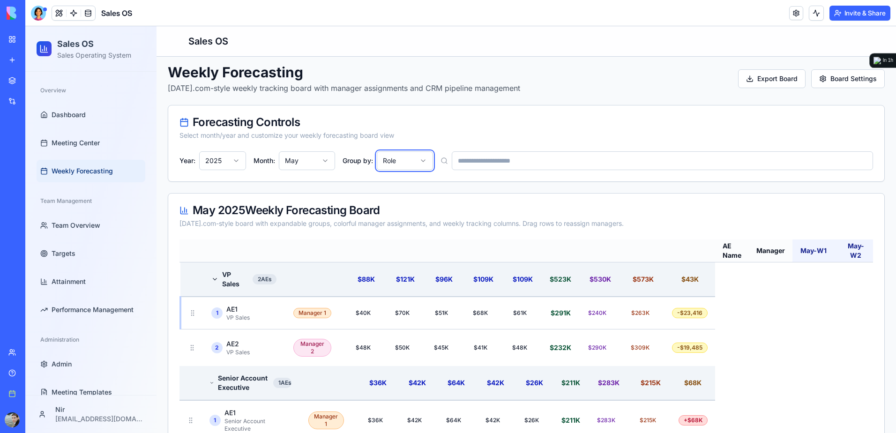
scroll to position [0, 0]
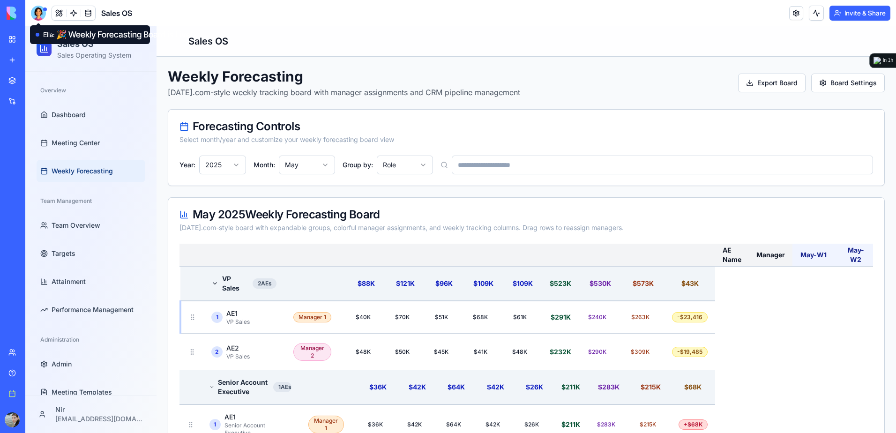
click at [39, 15] on div at bounding box center [38, 13] width 15 height 15
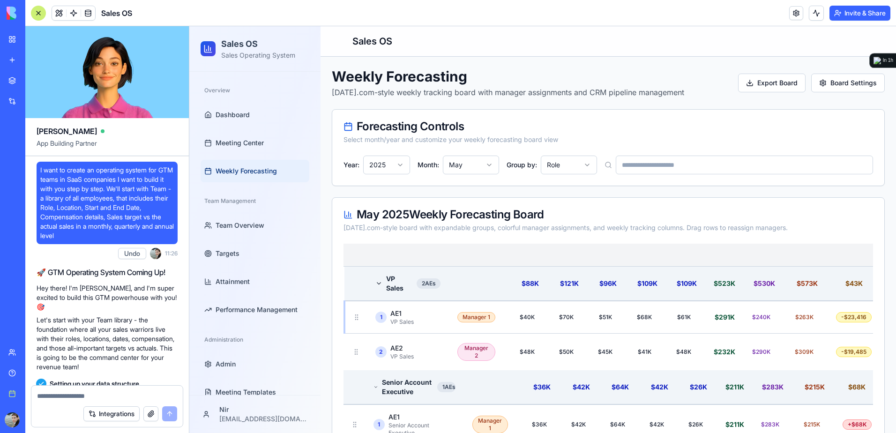
scroll to position [42266, 0]
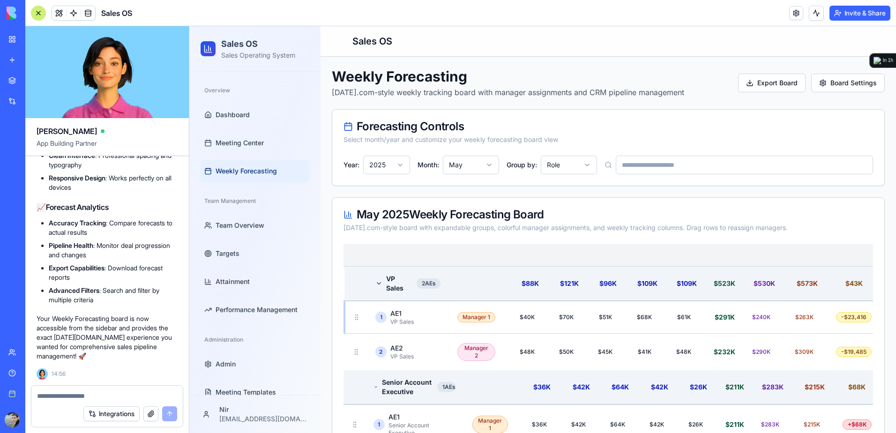
click at [84, 398] on textarea at bounding box center [107, 395] width 140 height 9
paste textarea "*"
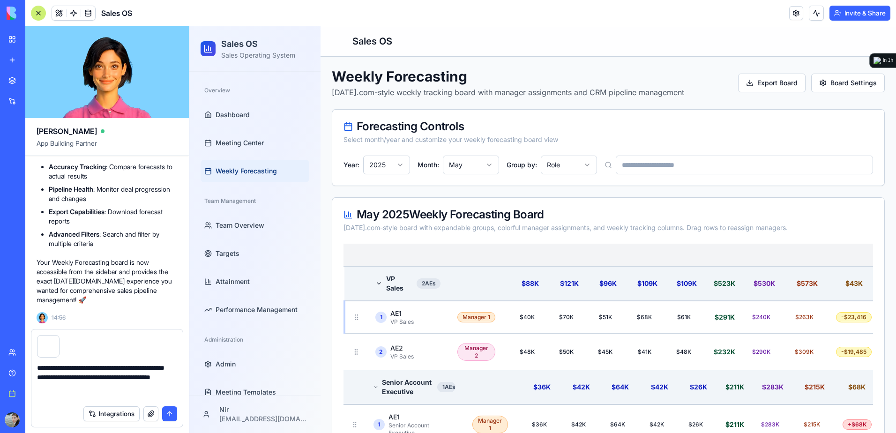
type textarea "**********"
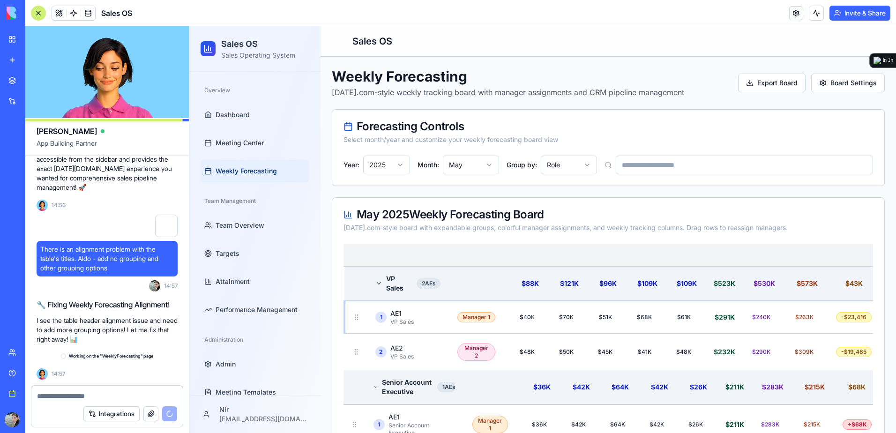
scroll to position [42444, 0]
click at [575, 169] on html "Sales OS Sales Operating System Overview Dashboard Meeting Center Weekly Foreca…" at bounding box center [542, 422] width 707 height 793
click at [580, 135] on html "Sales OS Sales Operating System Overview Dashboard Meeting Center Weekly Foreca…" at bounding box center [542, 422] width 707 height 793
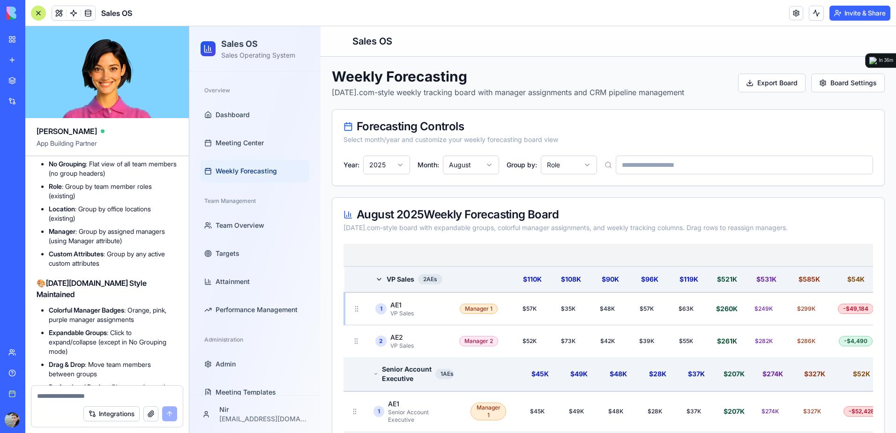
scroll to position [43738, 0]
